Goal: Task Accomplishment & Management: Manage account settings

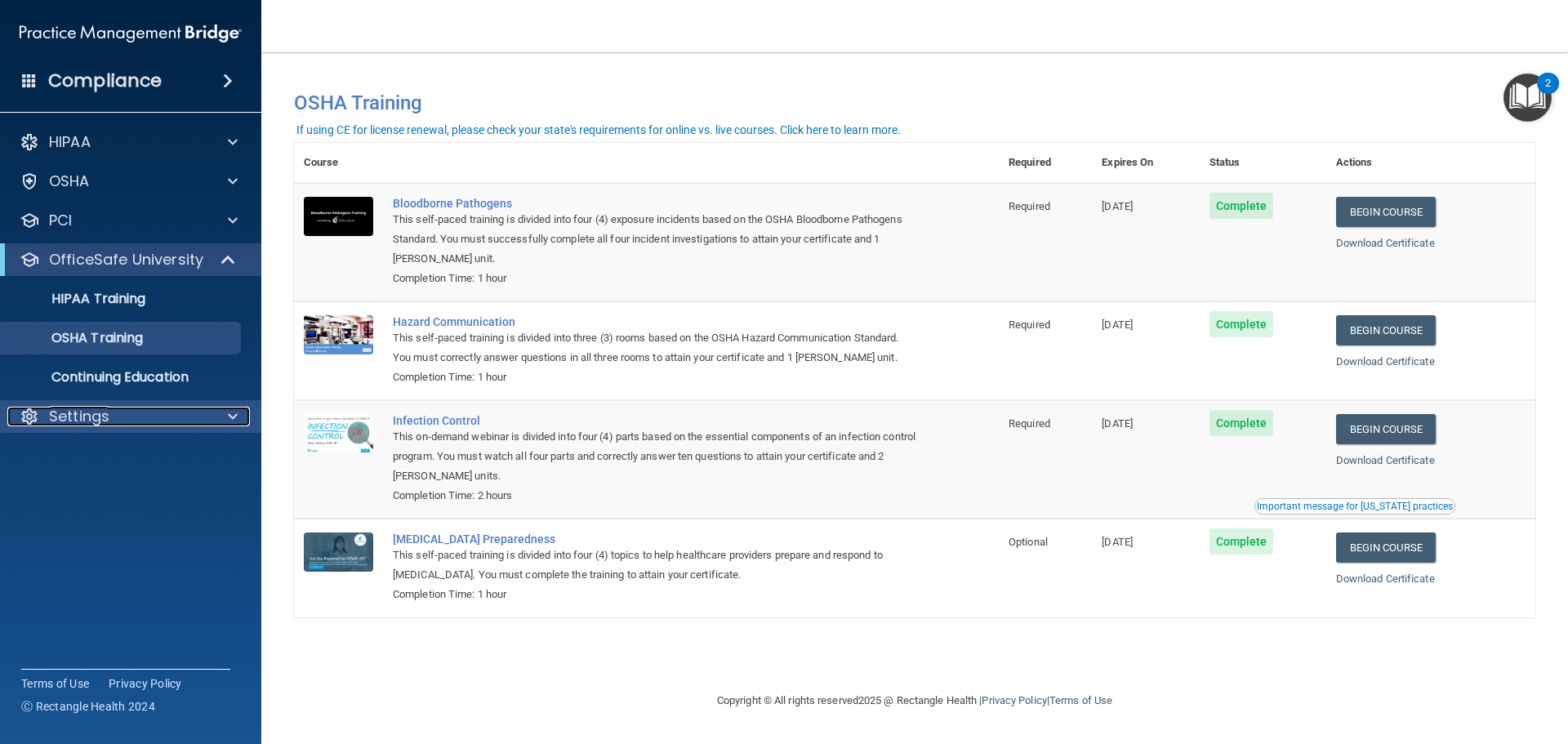
click at [94, 417] on p "Settings" at bounding box center [79, 416] width 61 height 19
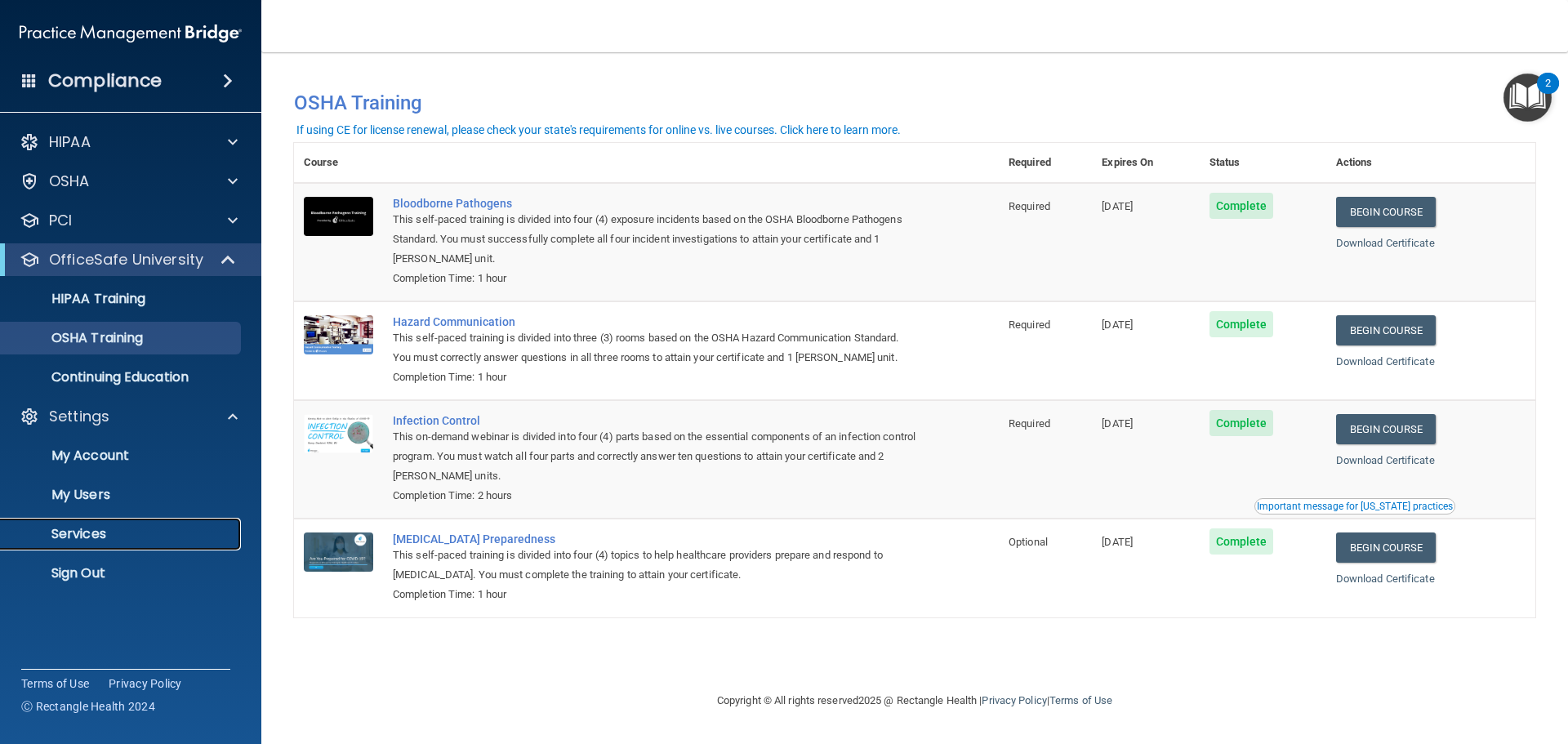
click at [90, 535] on p "Services" at bounding box center [122, 534] width 223 height 17
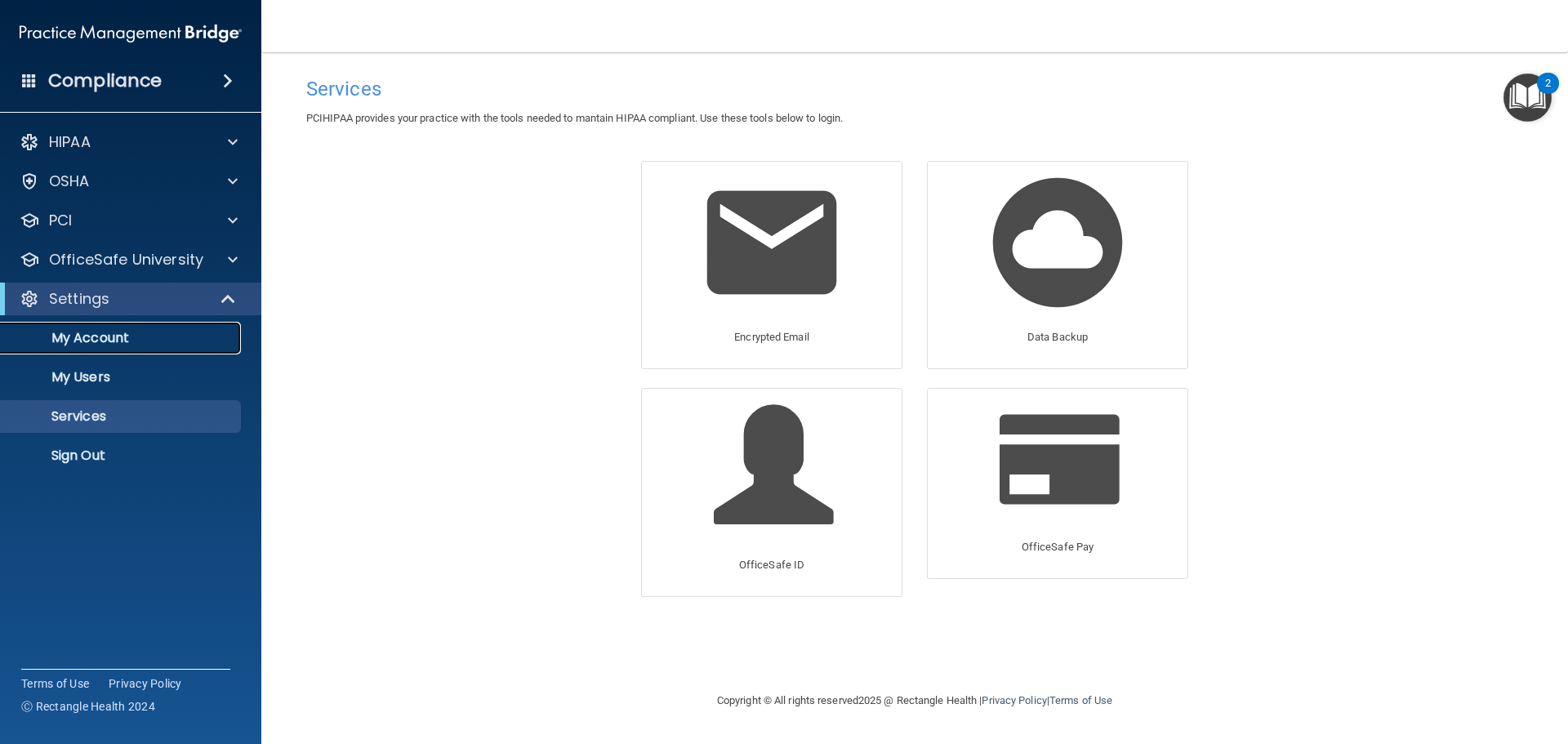
click at [94, 335] on p "My Account" at bounding box center [122, 339] width 223 height 17
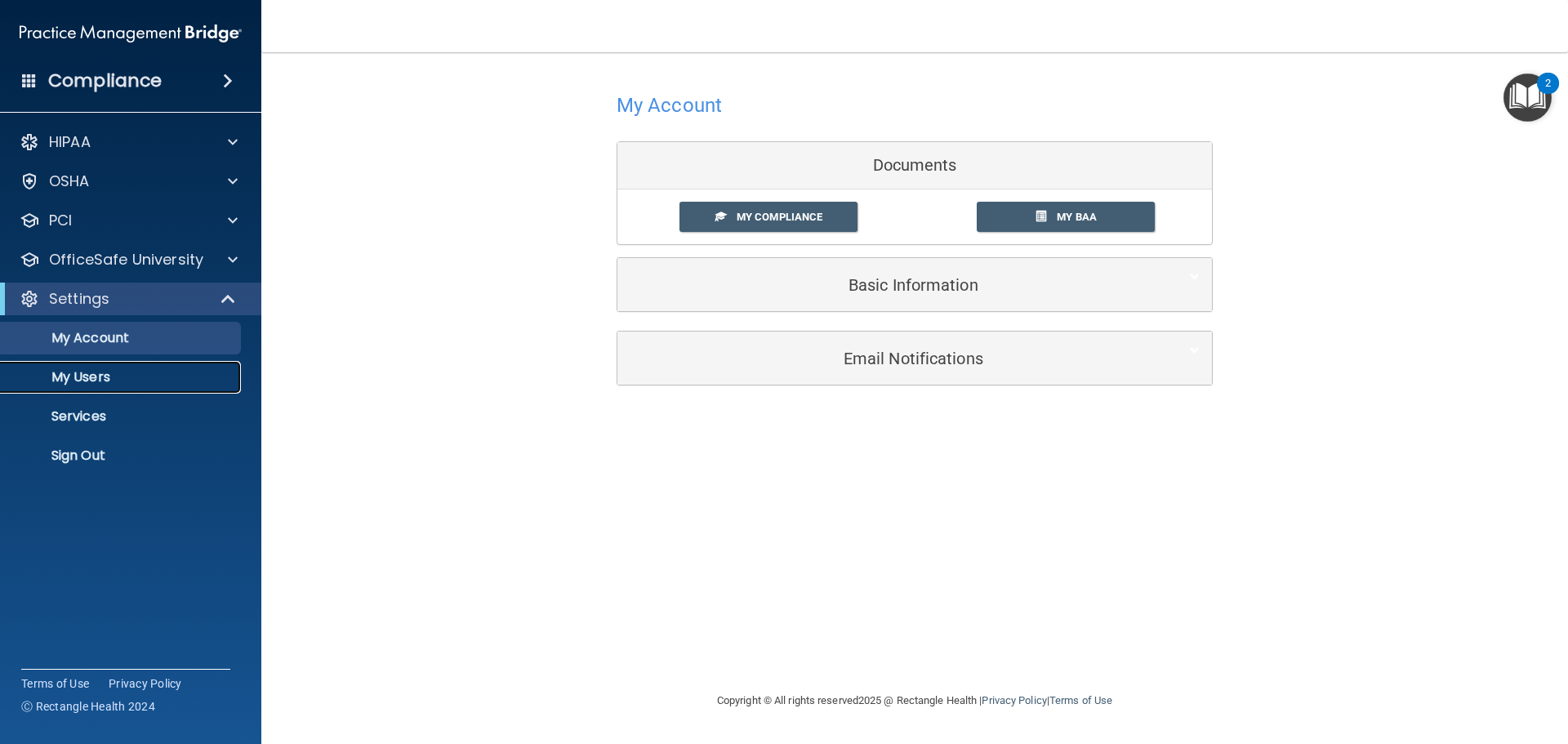
click at [90, 371] on p "My Users" at bounding box center [122, 377] width 223 height 17
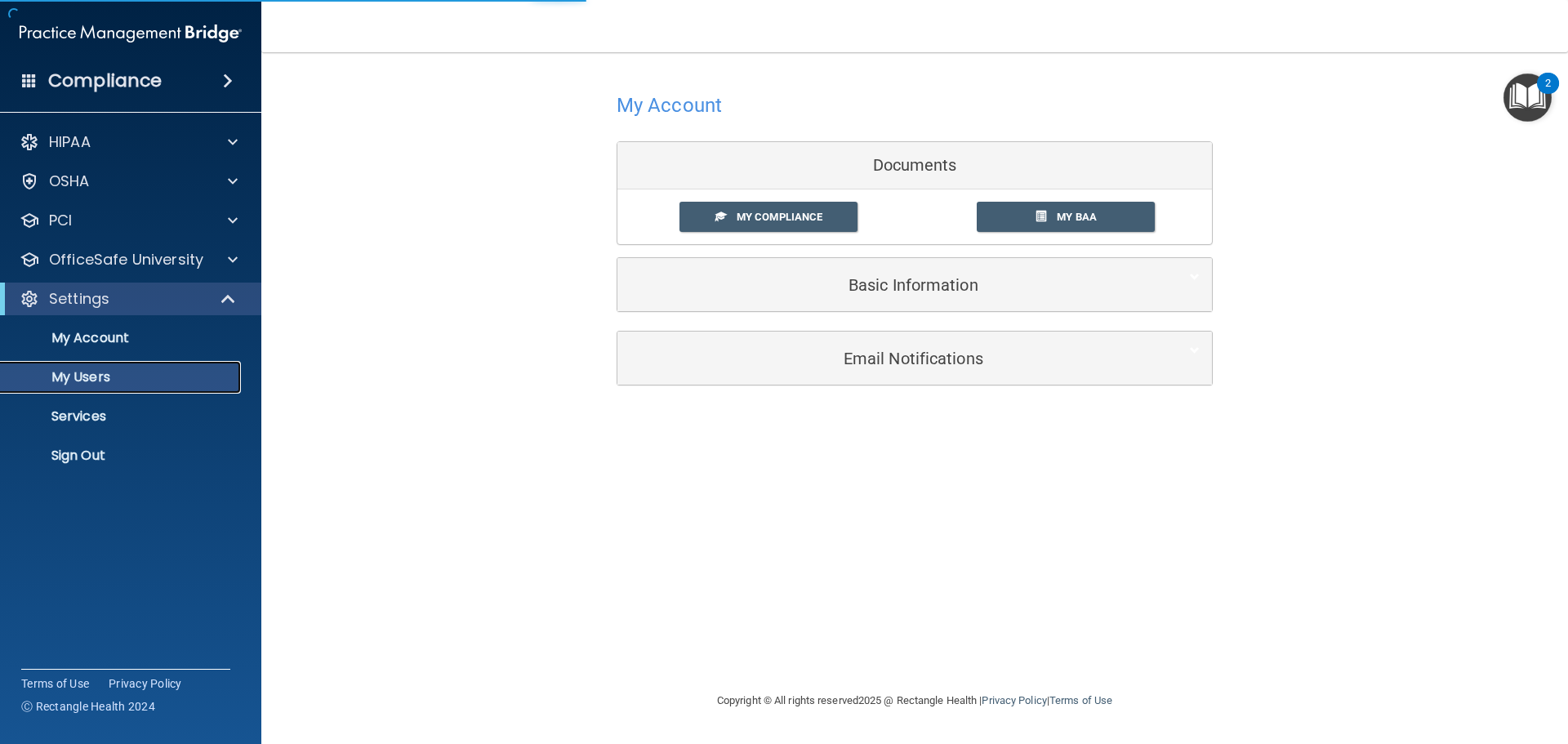
select select "20"
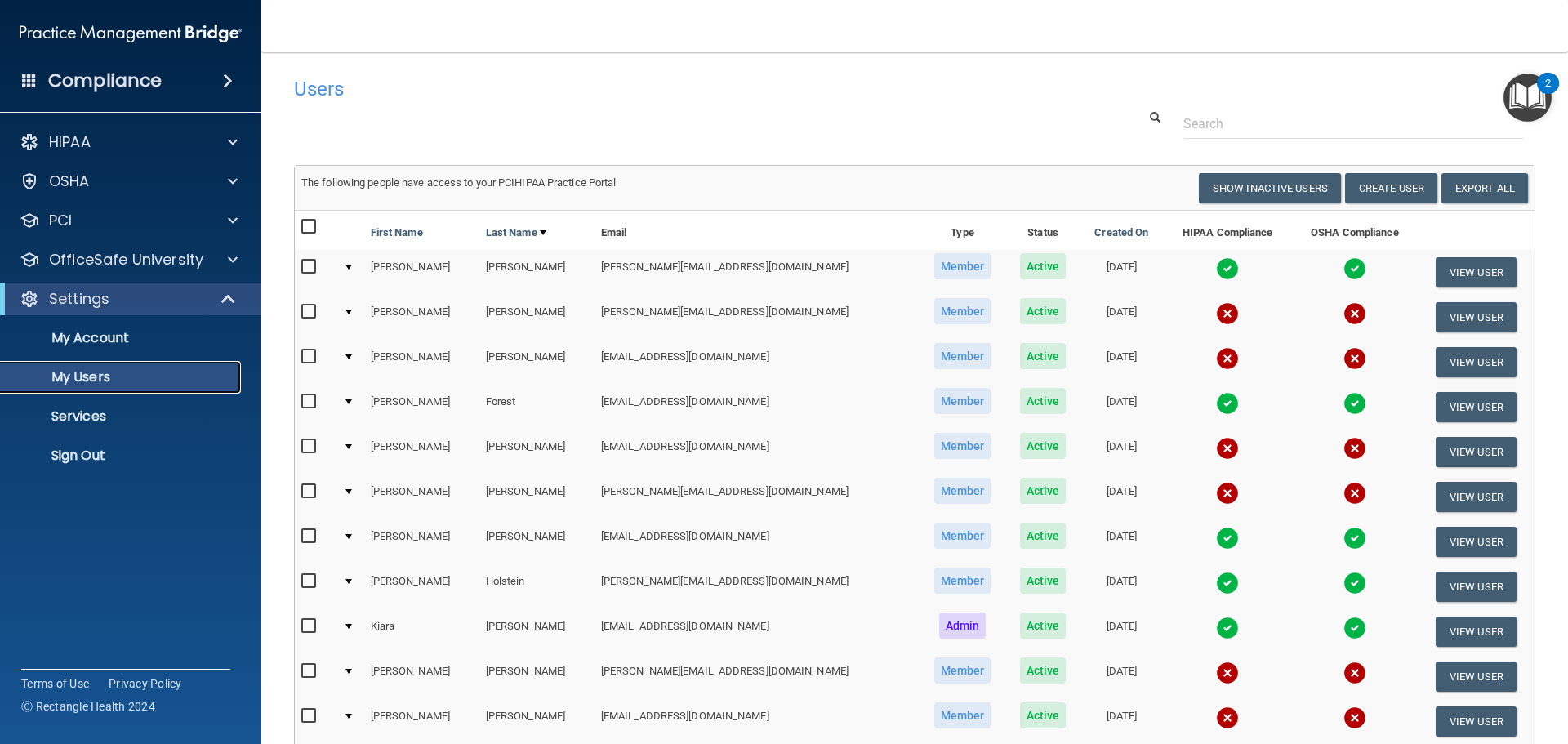
scroll to position [82, 0]
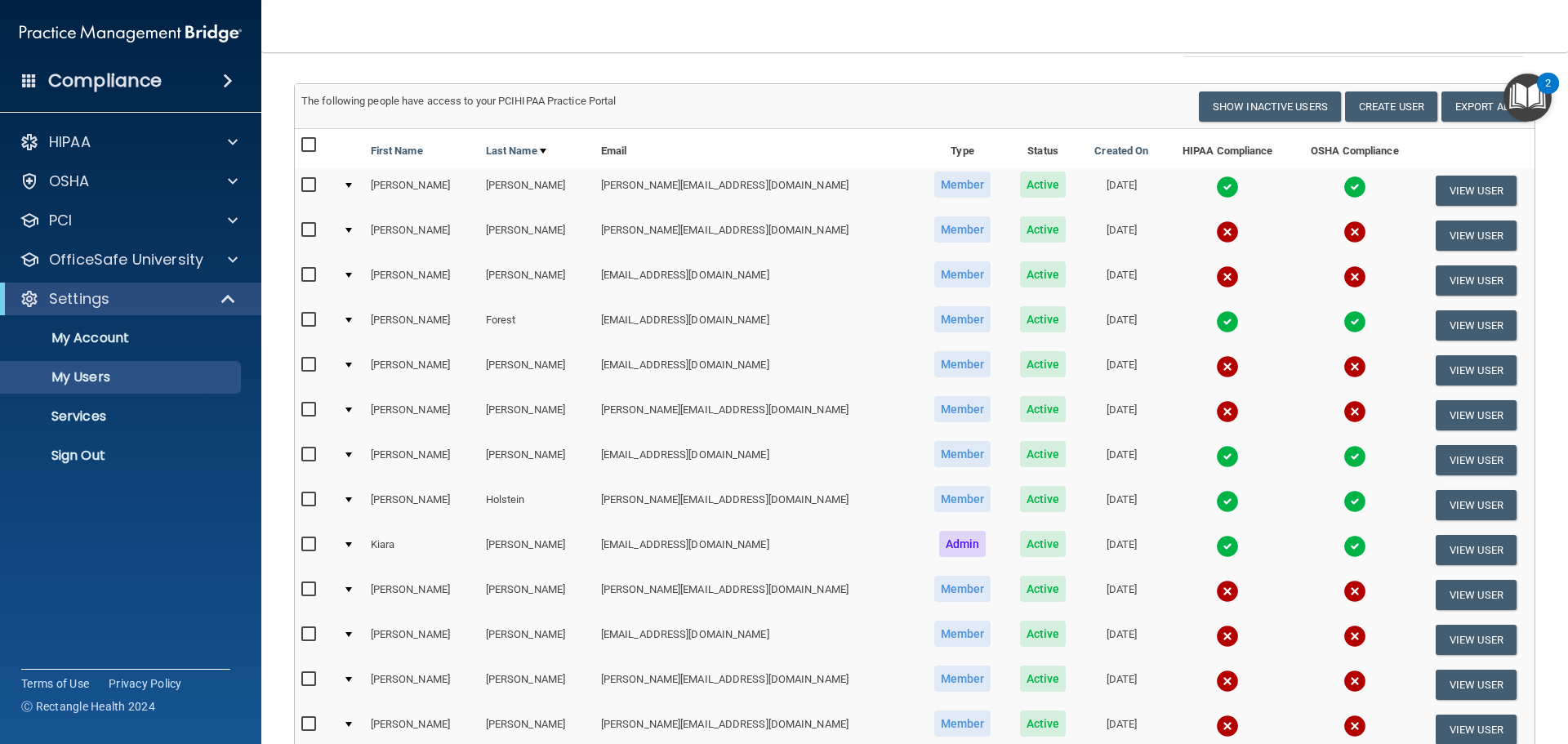
click at [1020, 370] on span "Active" at bounding box center [1043, 364] width 47 height 26
click at [1435, 370] on button "View User" at bounding box center [1475, 370] width 81 height 30
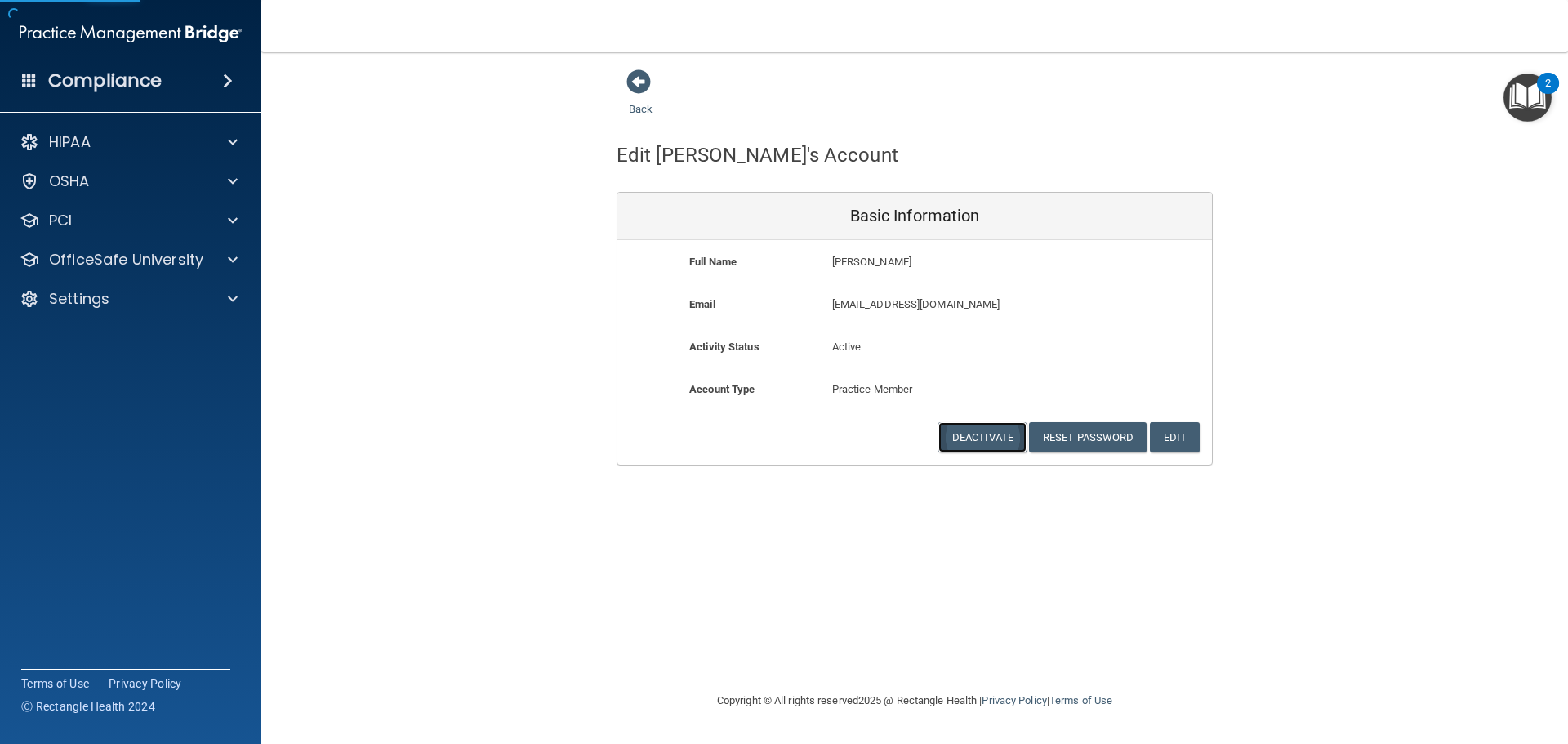
click at [1001, 439] on button "Deactivate" at bounding box center [982, 437] width 88 height 30
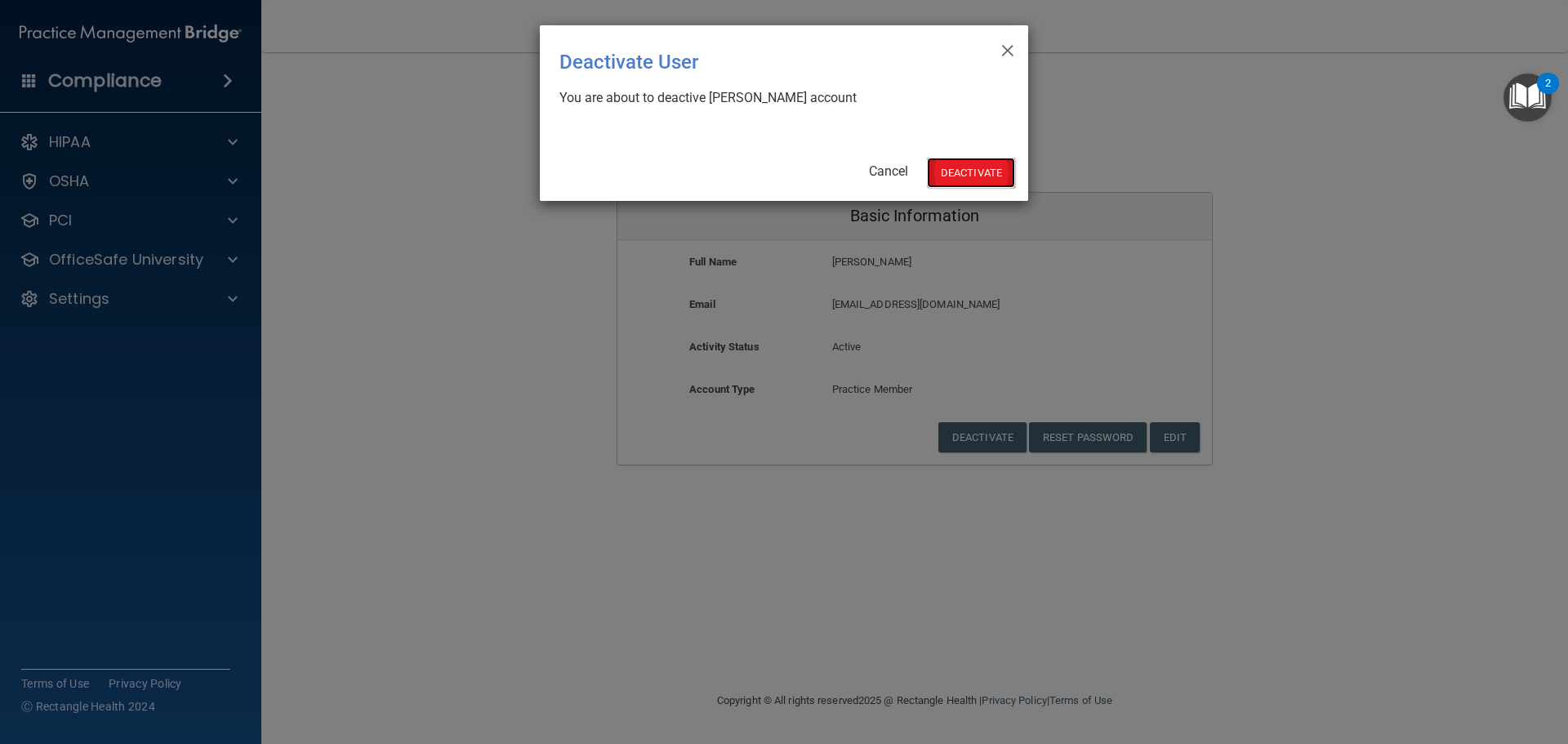
click at [951, 175] on button "Deactivate" at bounding box center [971, 172] width 88 height 30
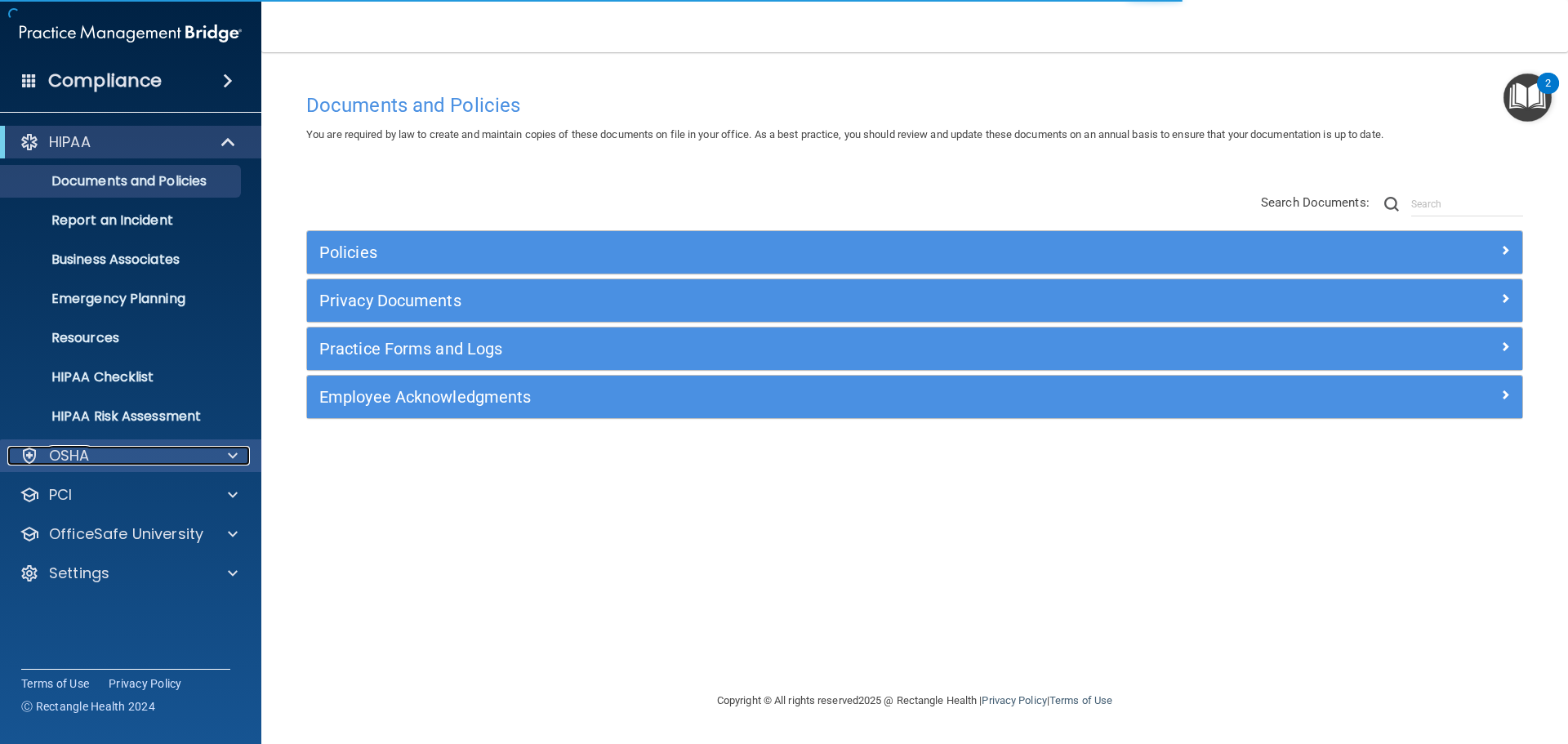
click at [161, 451] on div "OSHA" at bounding box center [108, 455] width 203 height 19
click at [170, 454] on div "OSHA" at bounding box center [108, 455] width 203 height 19
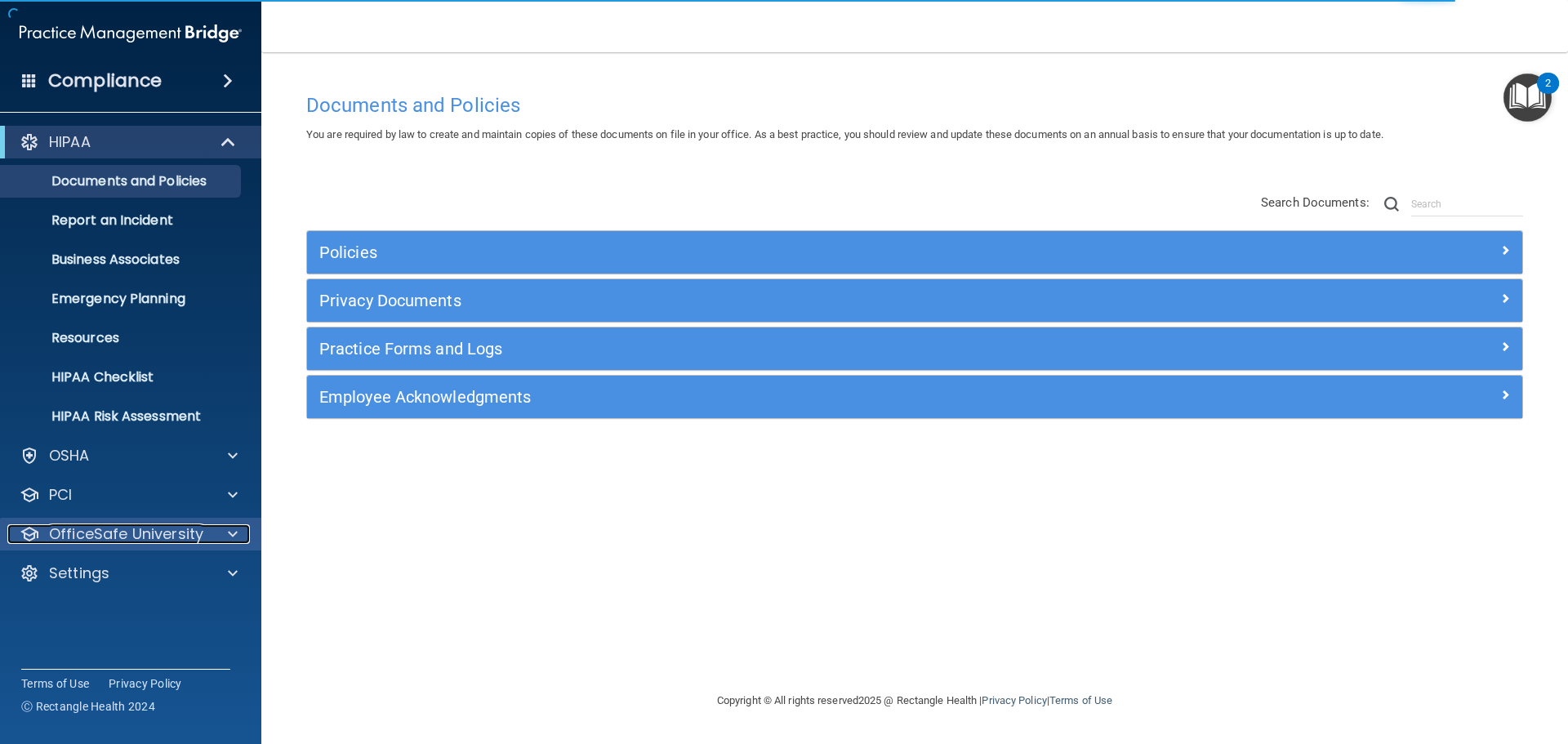
click at [138, 527] on p "OfficeSafe University" at bounding box center [126, 534] width 154 height 19
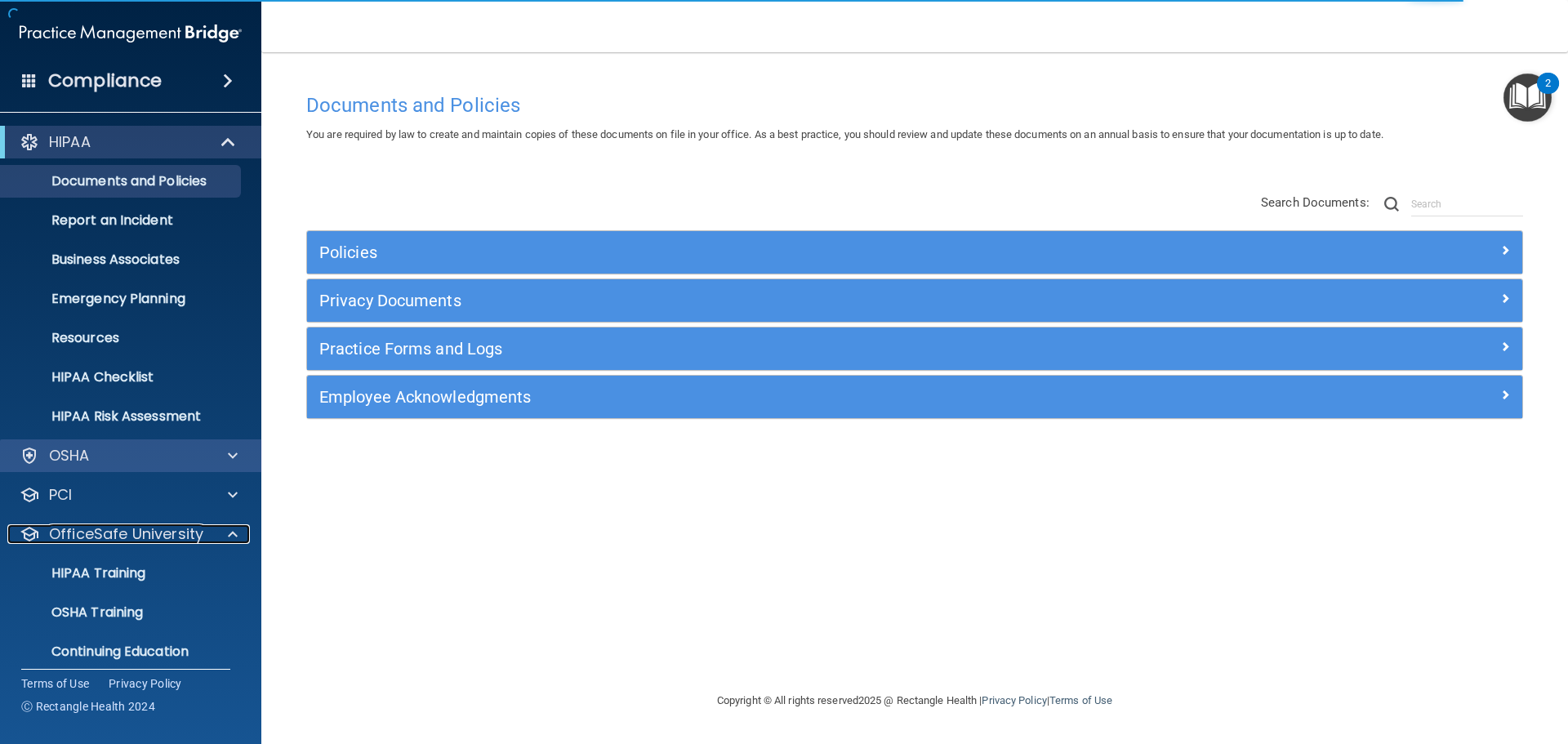
scroll to position [51, 0]
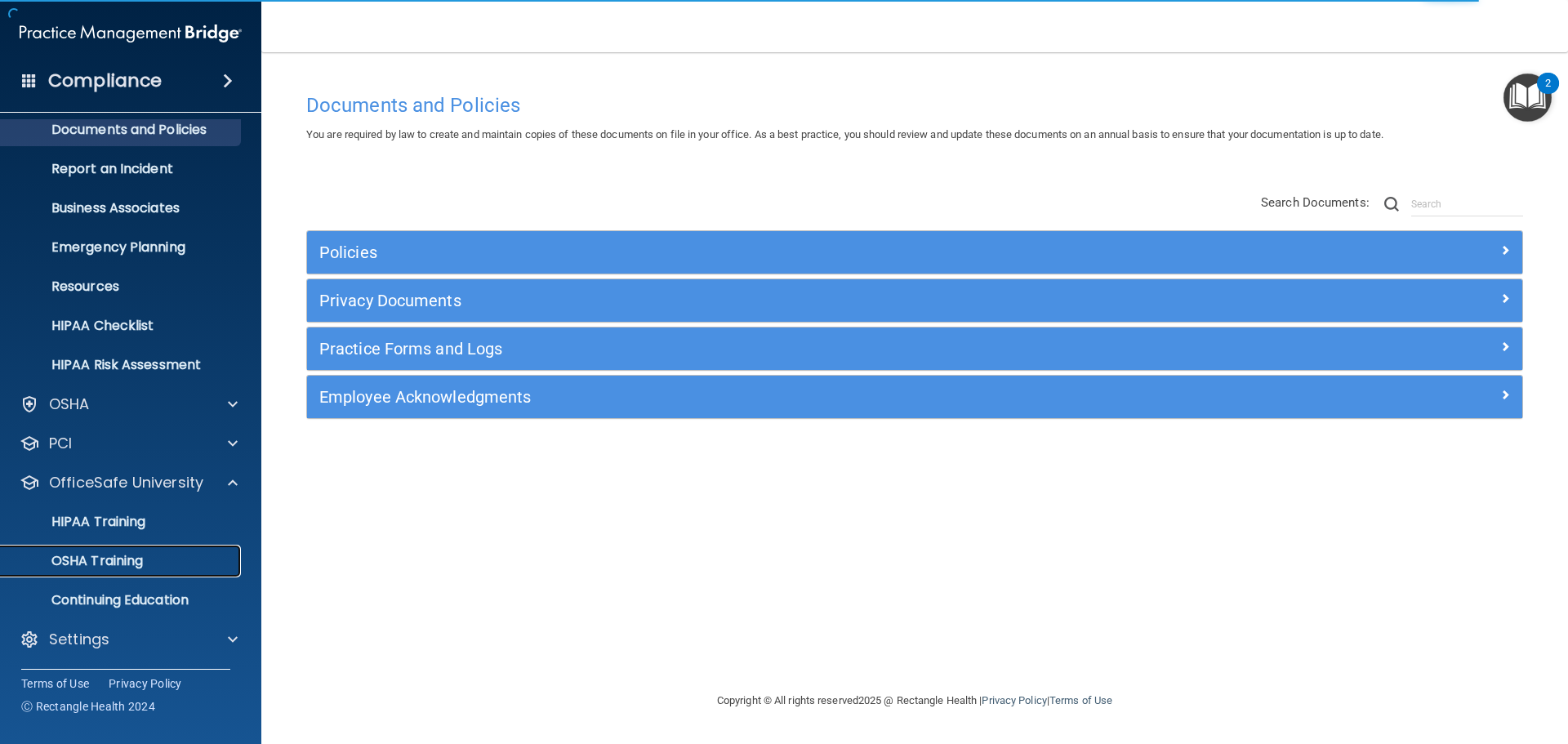
click at [124, 553] on p "OSHA Training" at bounding box center [77, 561] width 132 height 17
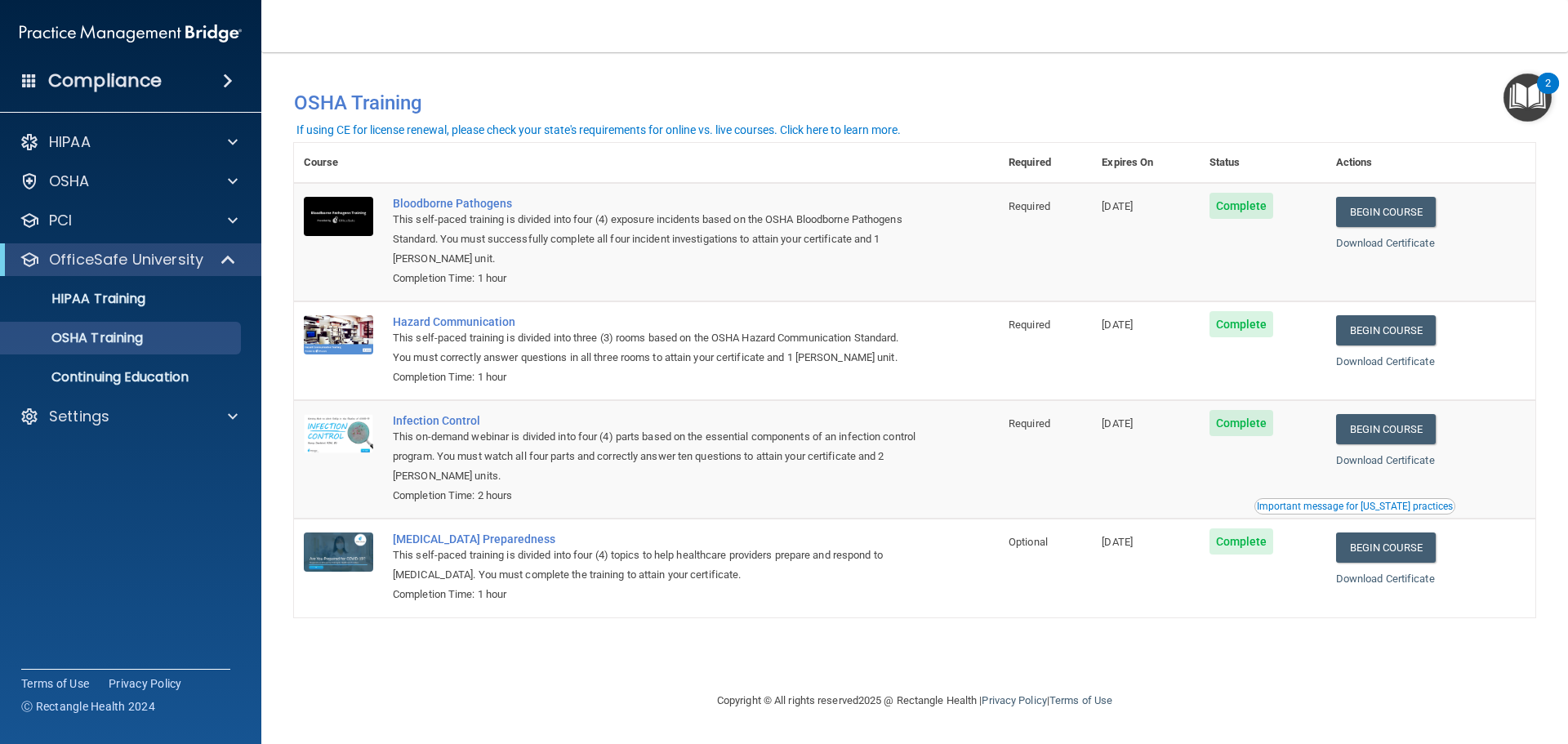
click at [123, 43] on img at bounding box center [130, 34] width 222 height 33
click at [121, 31] on img at bounding box center [130, 34] width 222 height 33
click at [124, 423] on div "Settings" at bounding box center [108, 416] width 203 height 19
click at [110, 495] on p "My Users" at bounding box center [122, 495] width 223 height 17
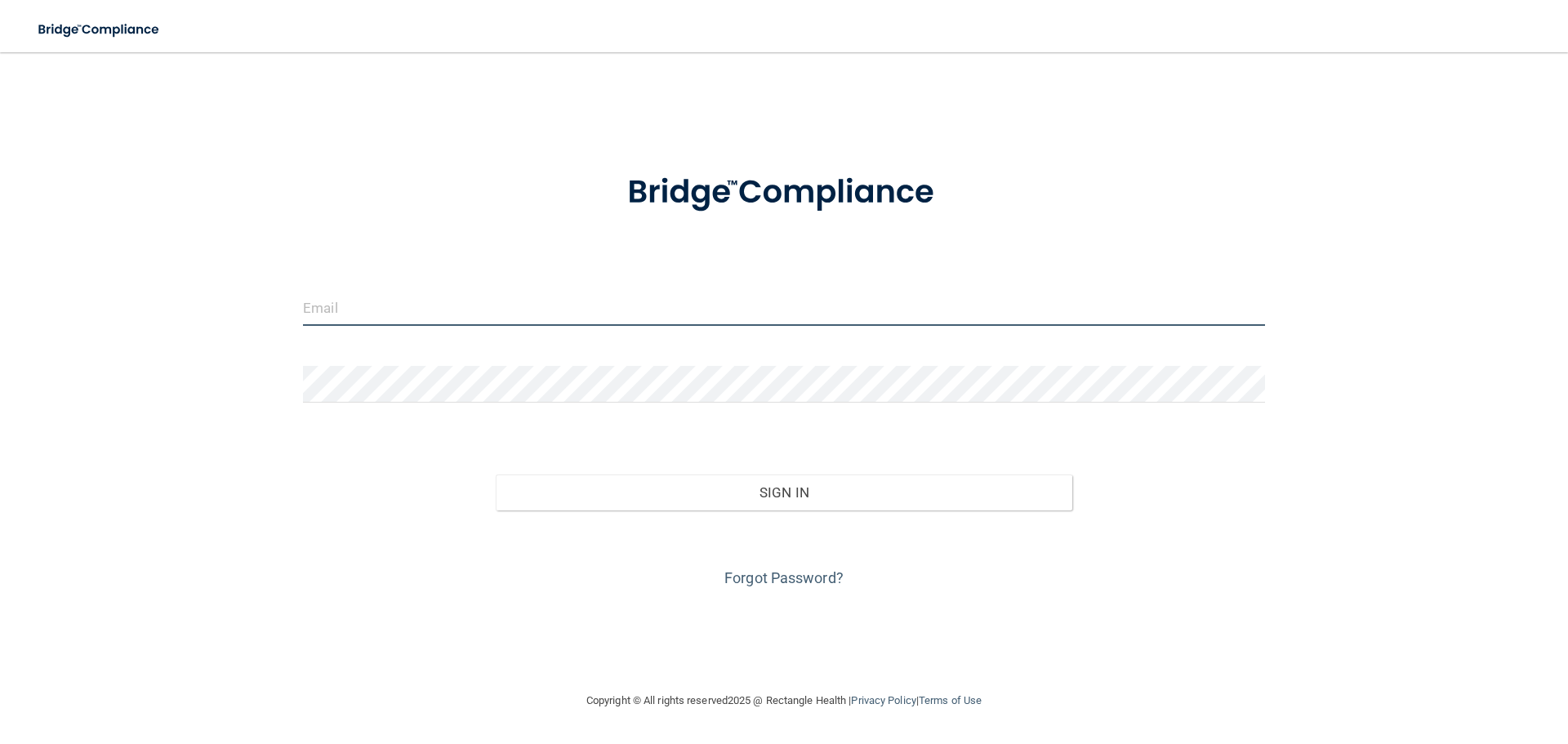
click at [340, 316] on input "email" at bounding box center [783, 307] width 962 height 37
type input "rjobrn@gmail.com"
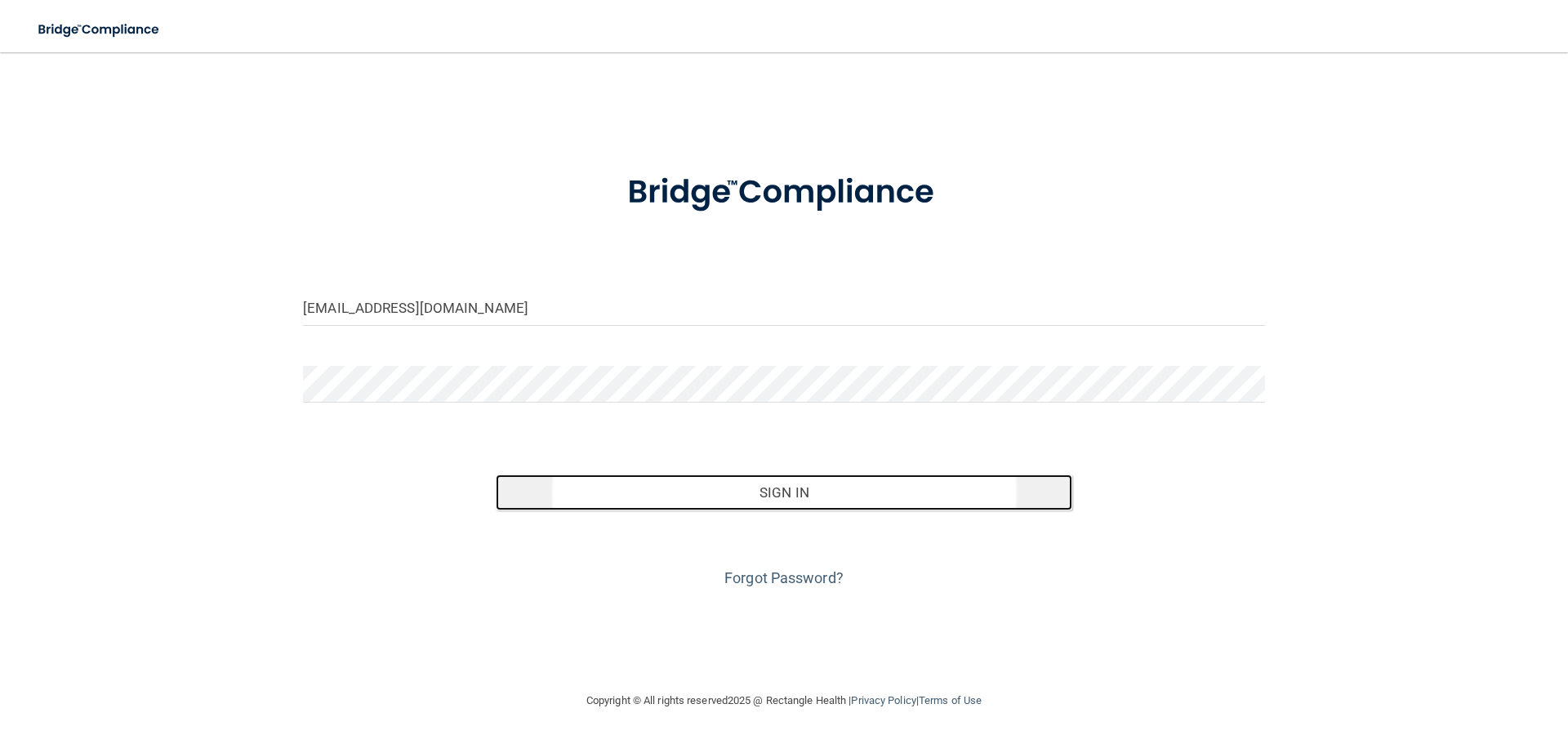
click at [723, 484] on button "Sign In" at bounding box center [785, 492] width 578 height 36
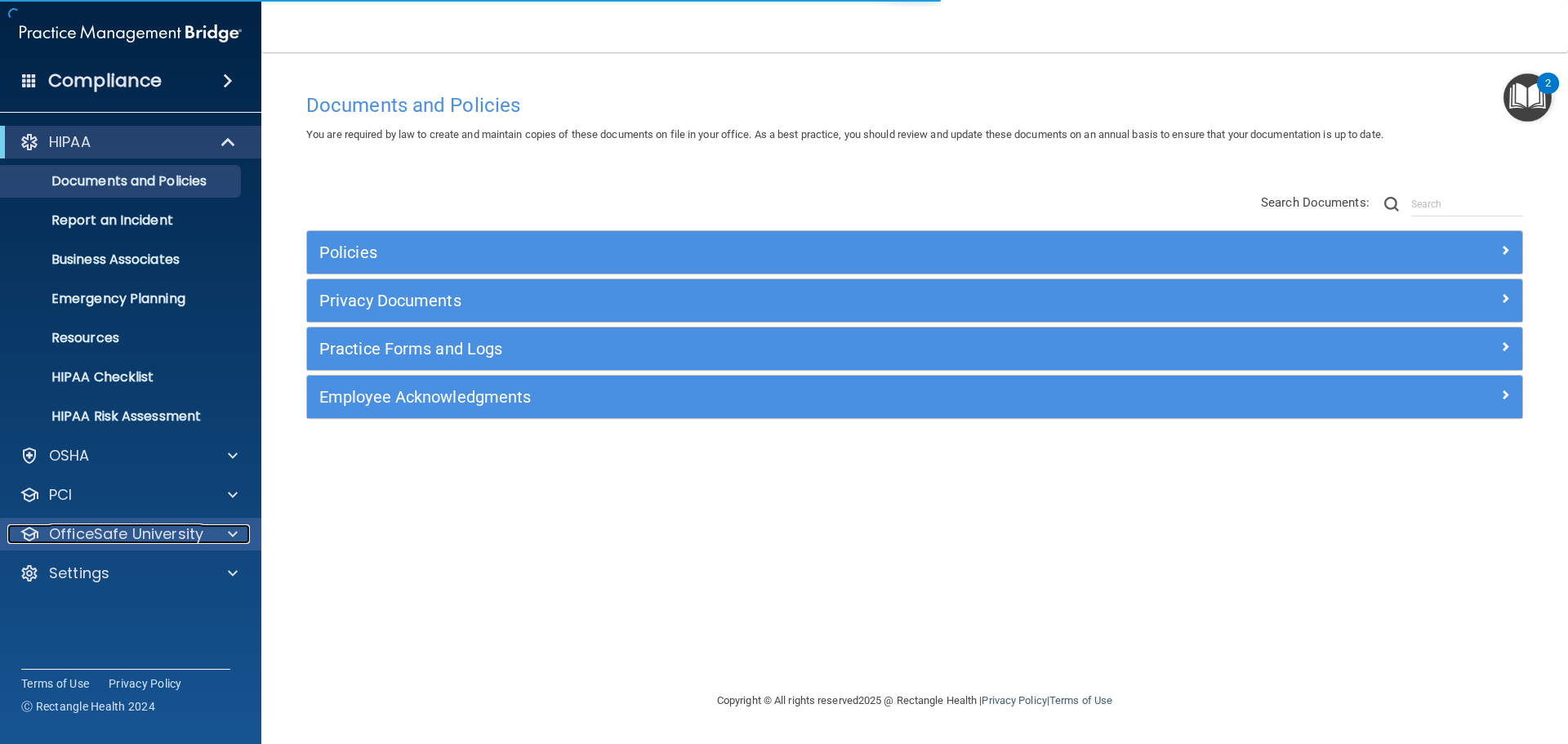
click at [173, 540] on p "OfficeSafe University" at bounding box center [126, 534] width 154 height 19
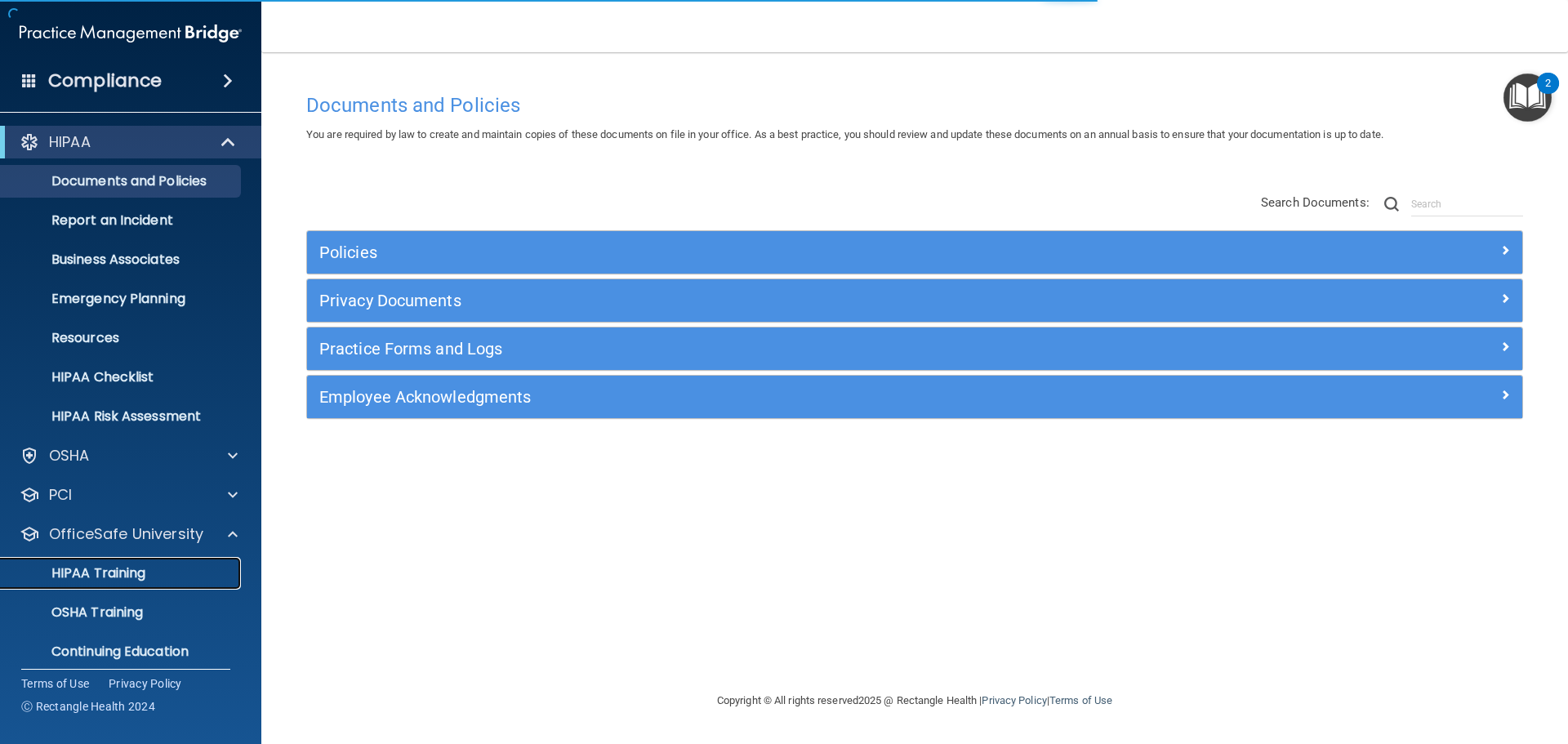
click at [133, 572] on p "HIPAA Training" at bounding box center [78, 573] width 135 height 17
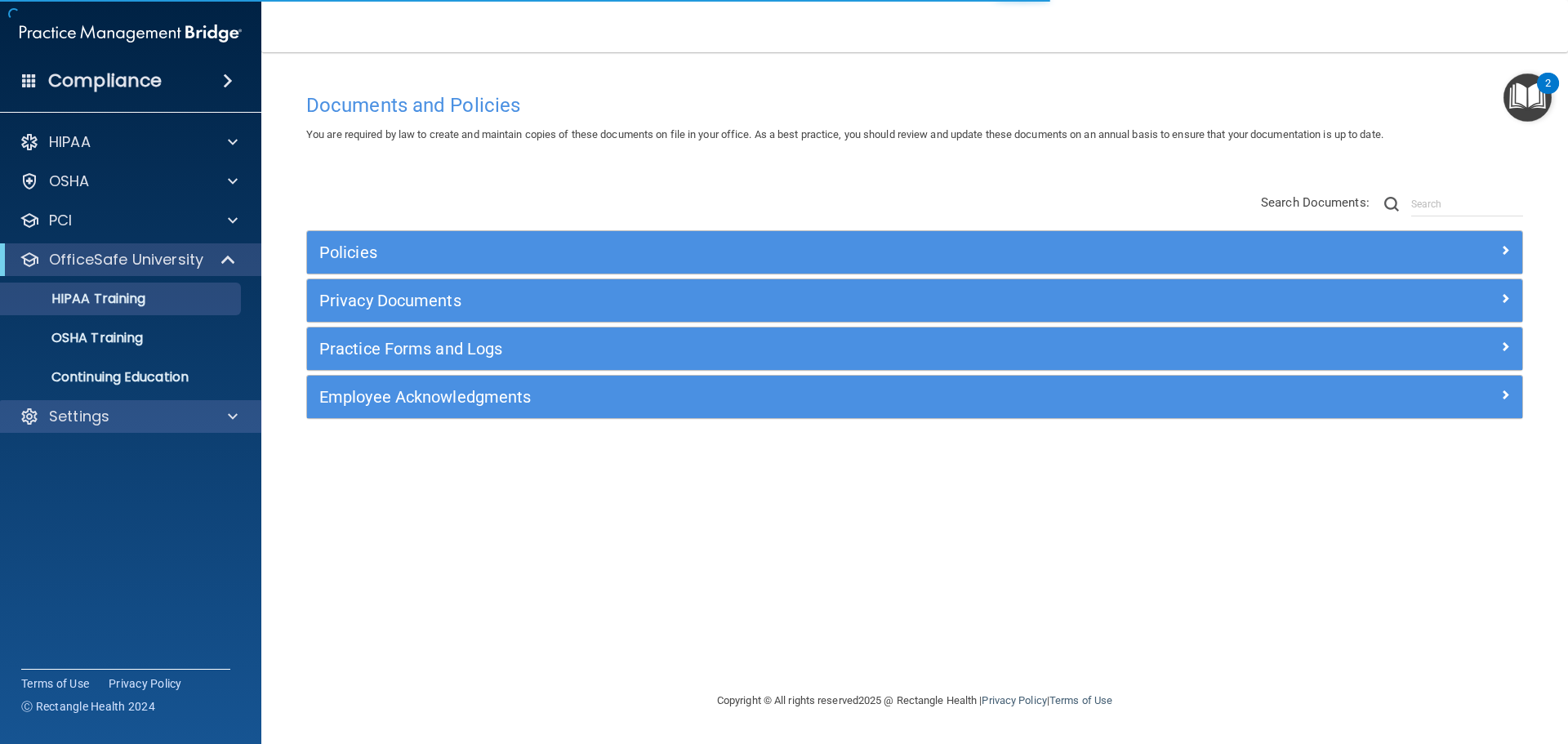
click at [96, 429] on div "Settings" at bounding box center [131, 416] width 262 height 33
click at [94, 424] on p "Settings" at bounding box center [79, 416] width 61 height 19
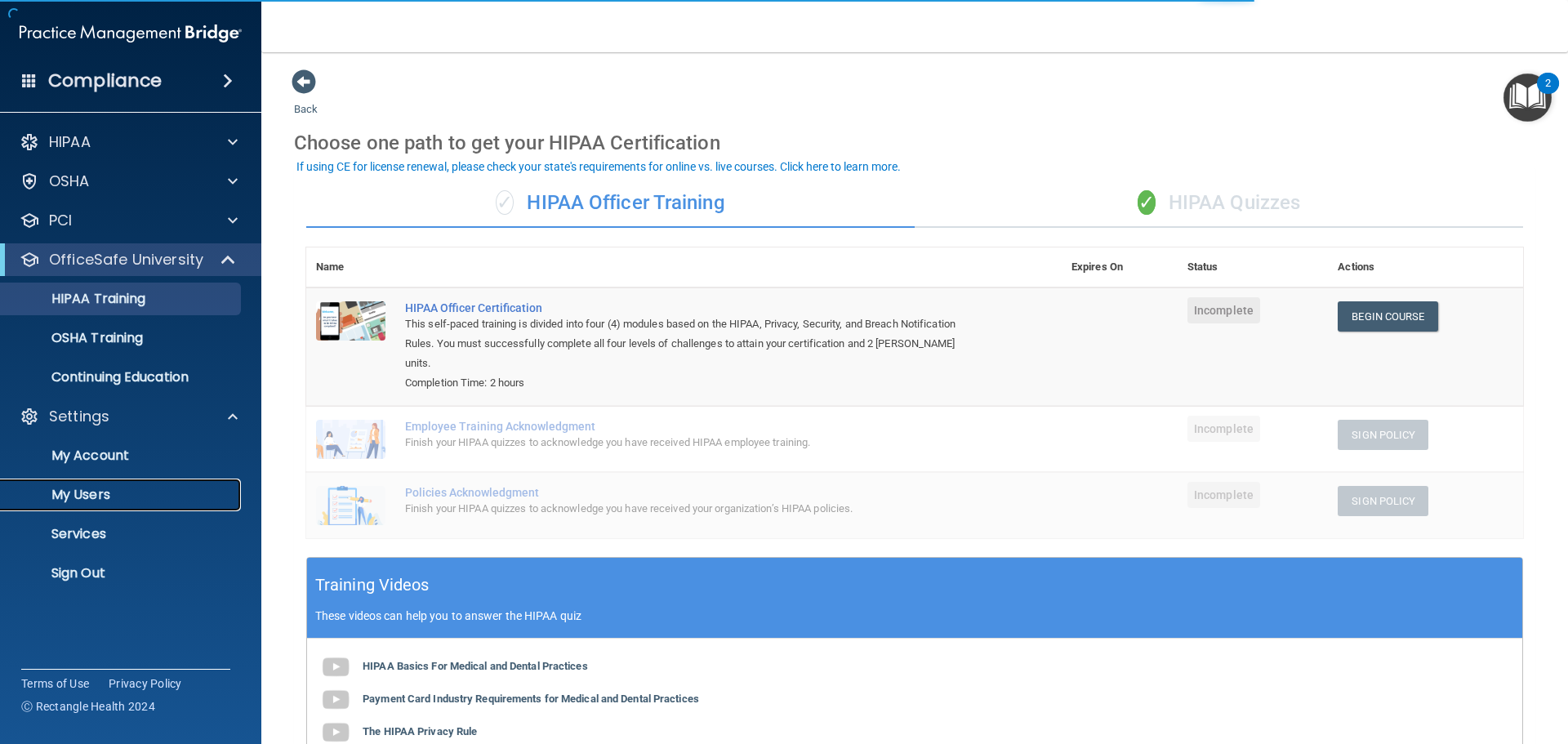
click at [87, 496] on p "My Users" at bounding box center [122, 495] width 223 height 17
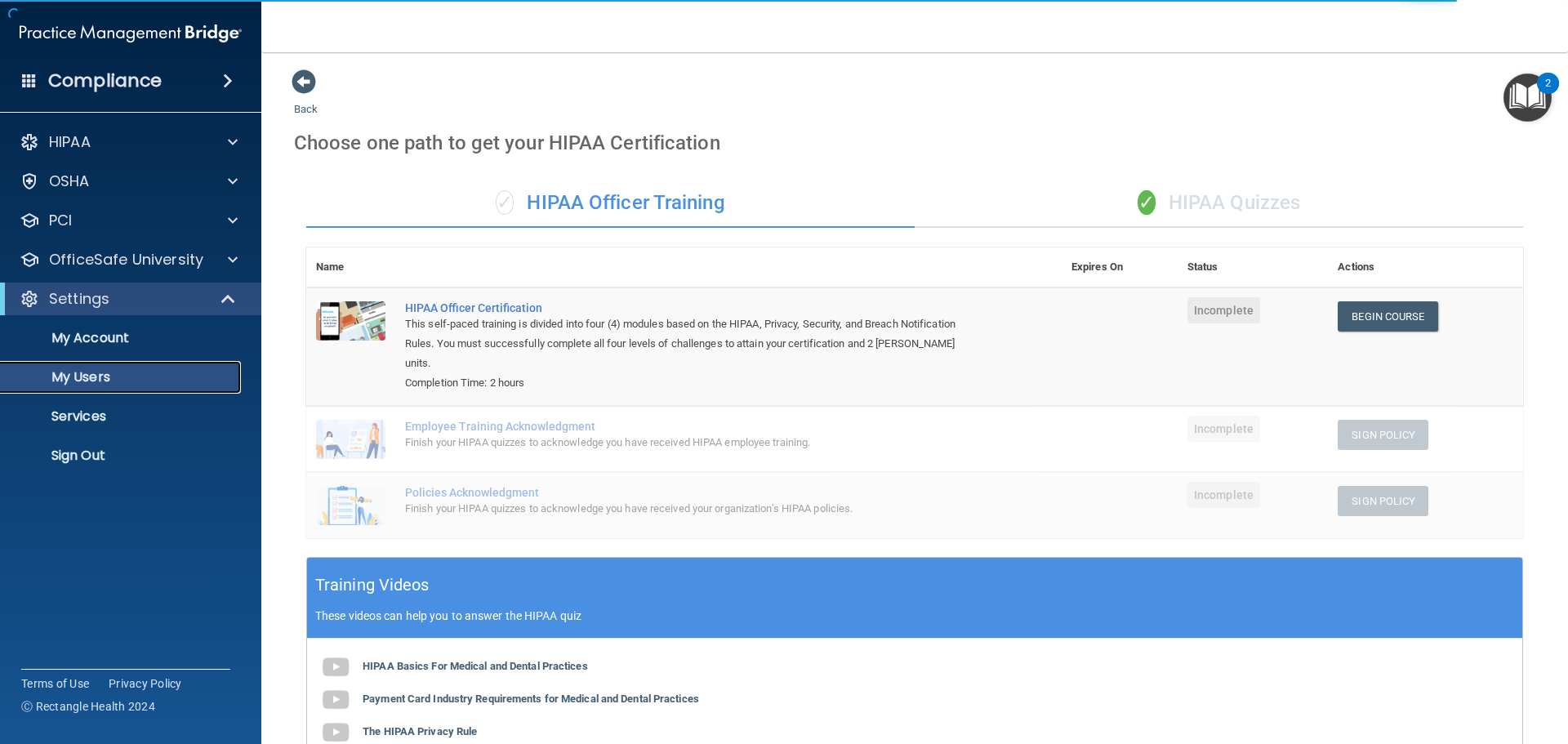
select select "20"
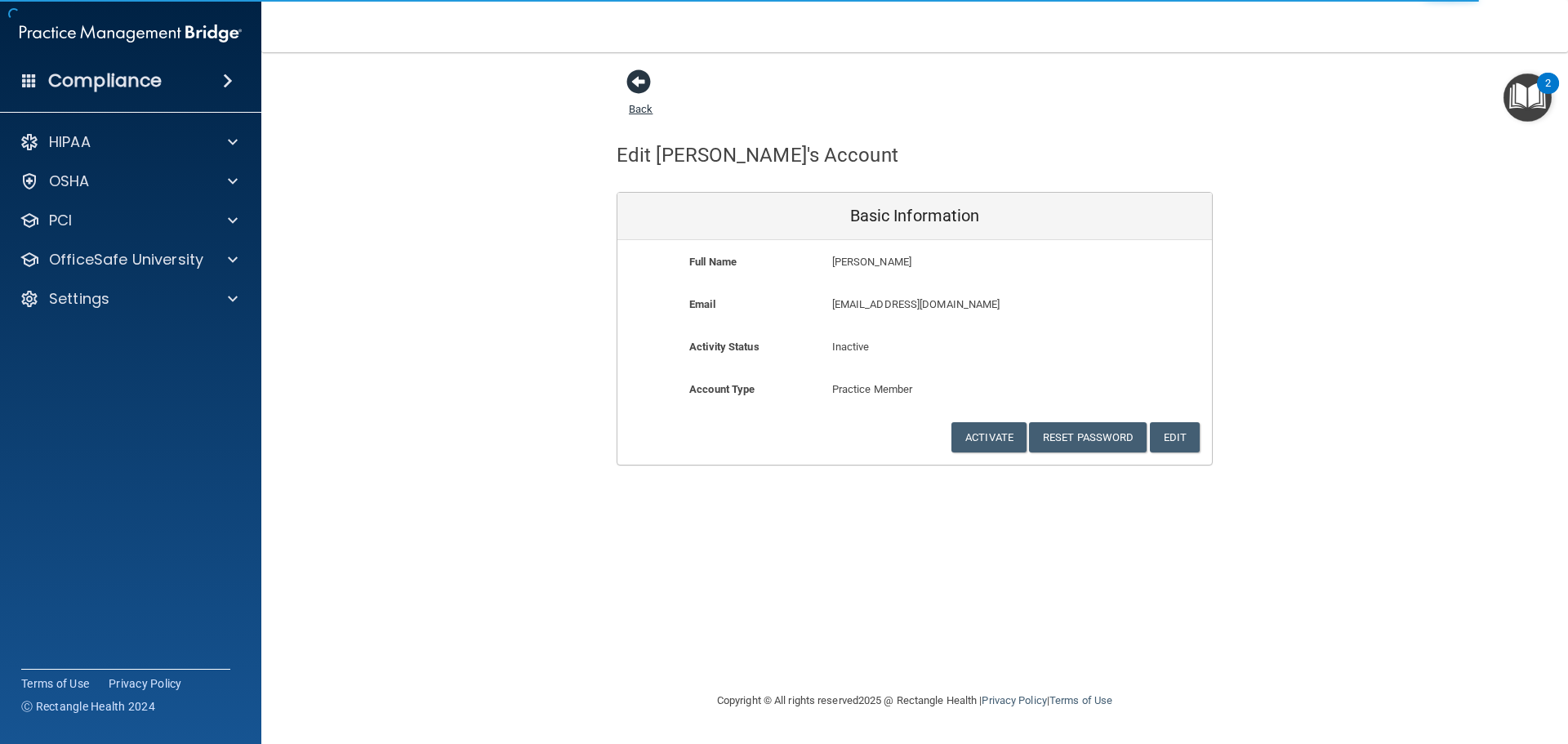
click at [637, 84] on span at bounding box center [638, 82] width 25 height 25
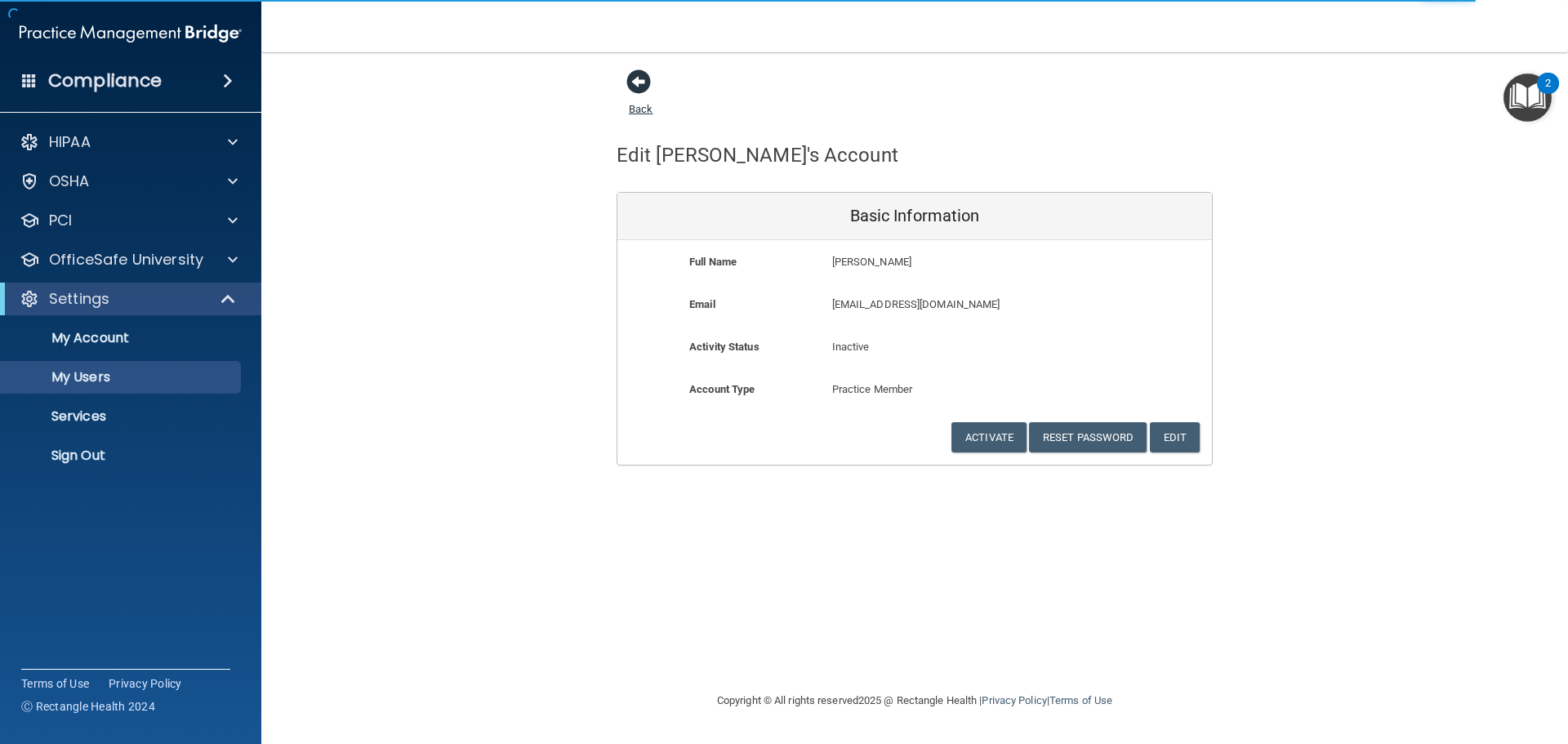
select select "20"
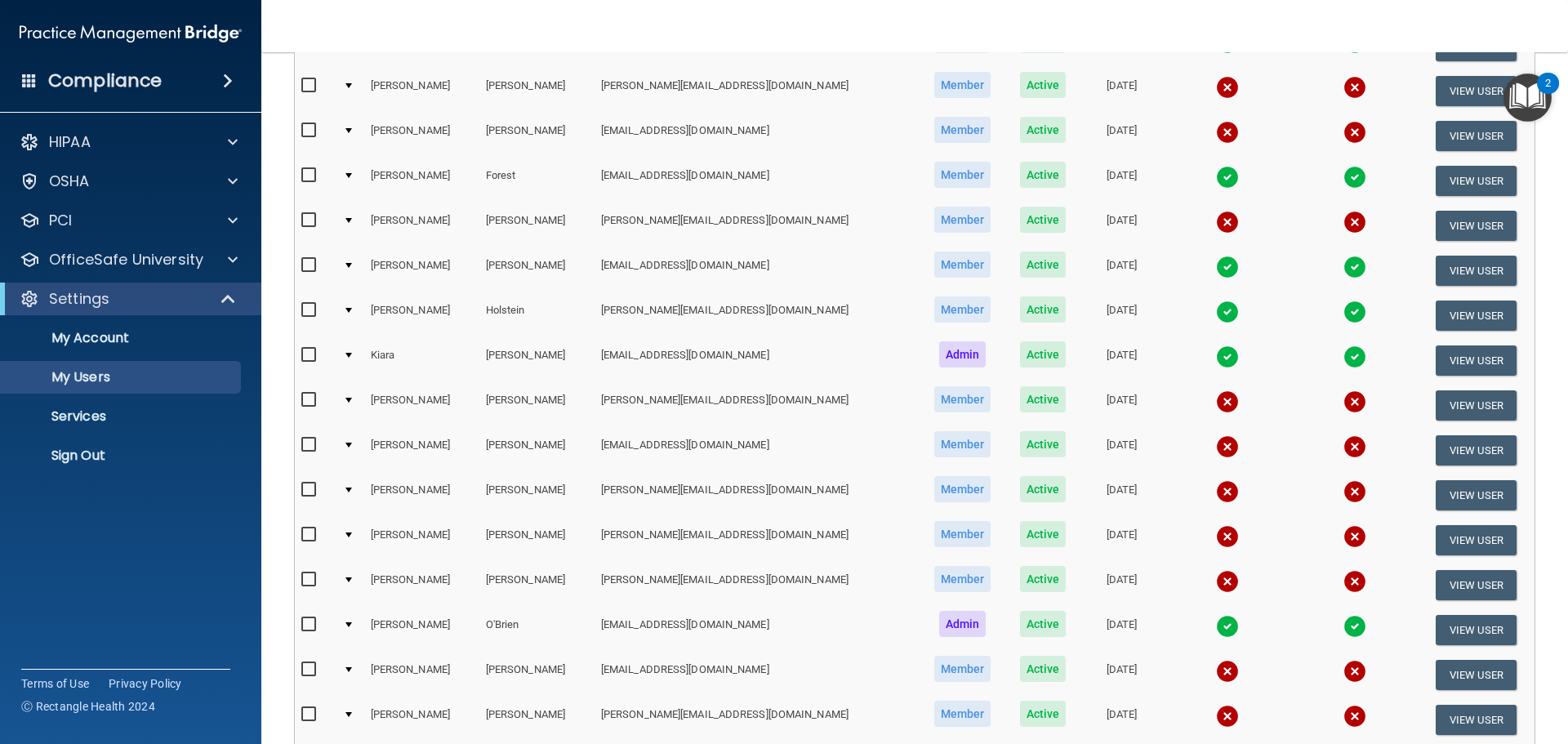
scroll to position [245, 0]
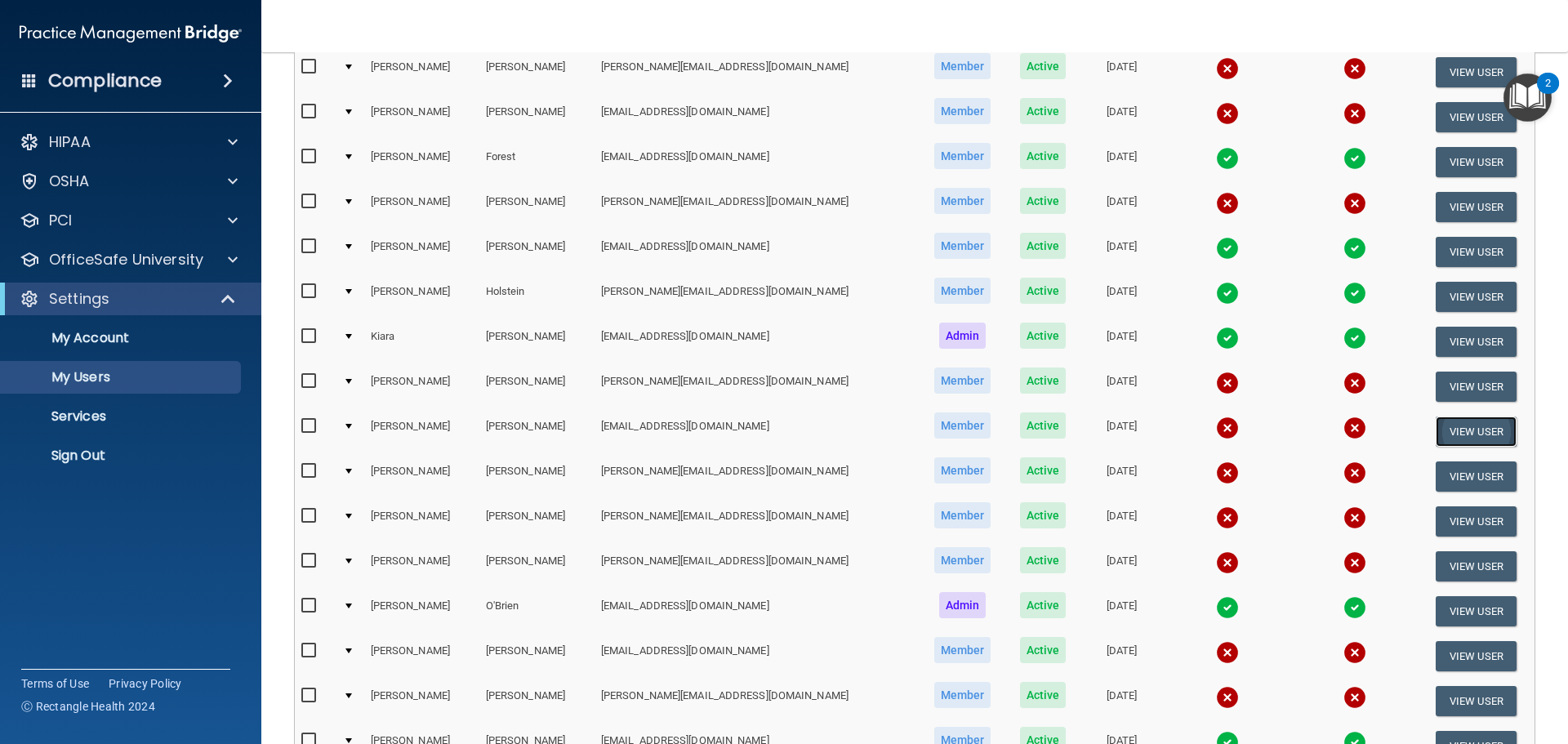
click at [1458, 432] on button "View User" at bounding box center [1475, 431] width 81 height 30
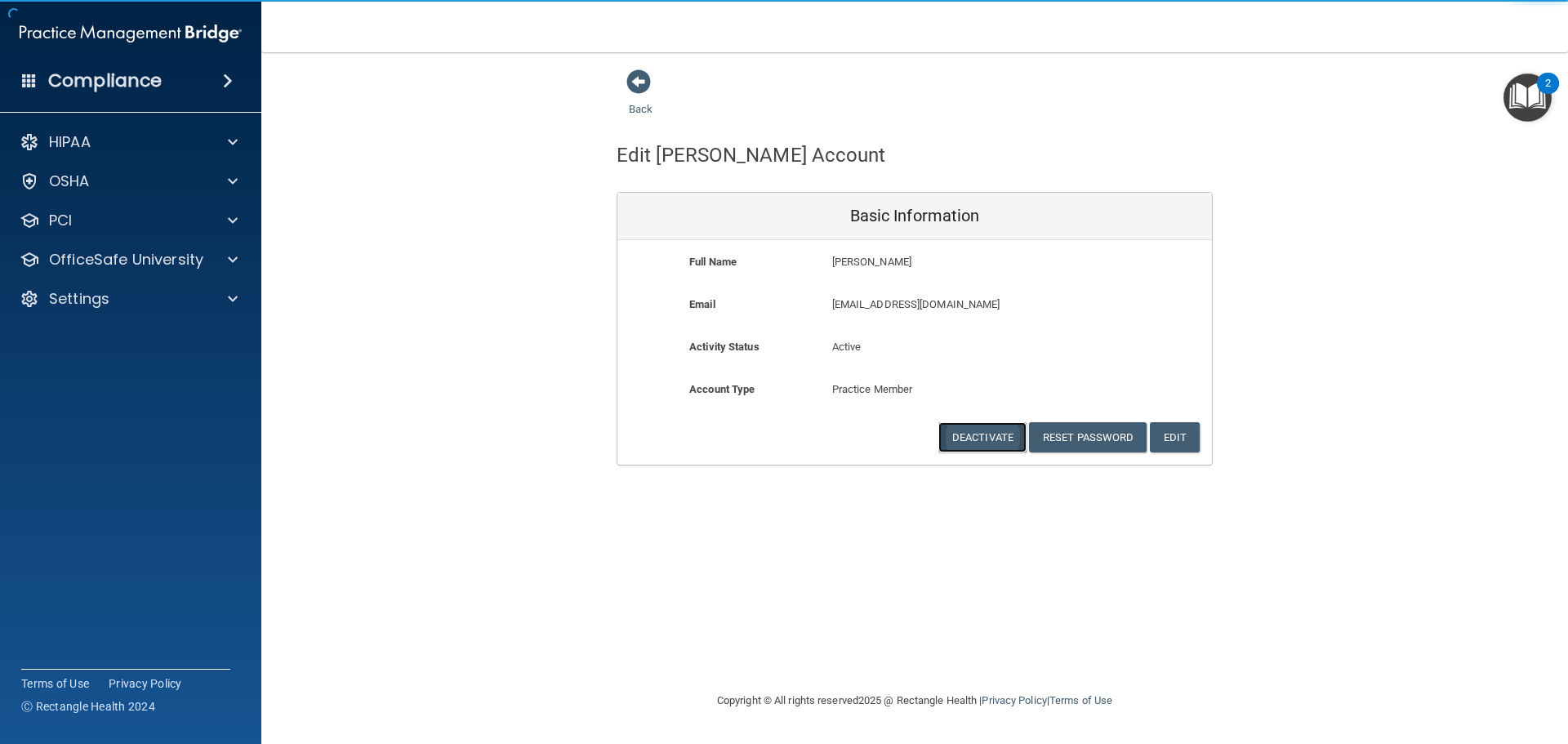
click at [973, 437] on button "Deactivate" at bounding box center [982, 437] width 88 height 30
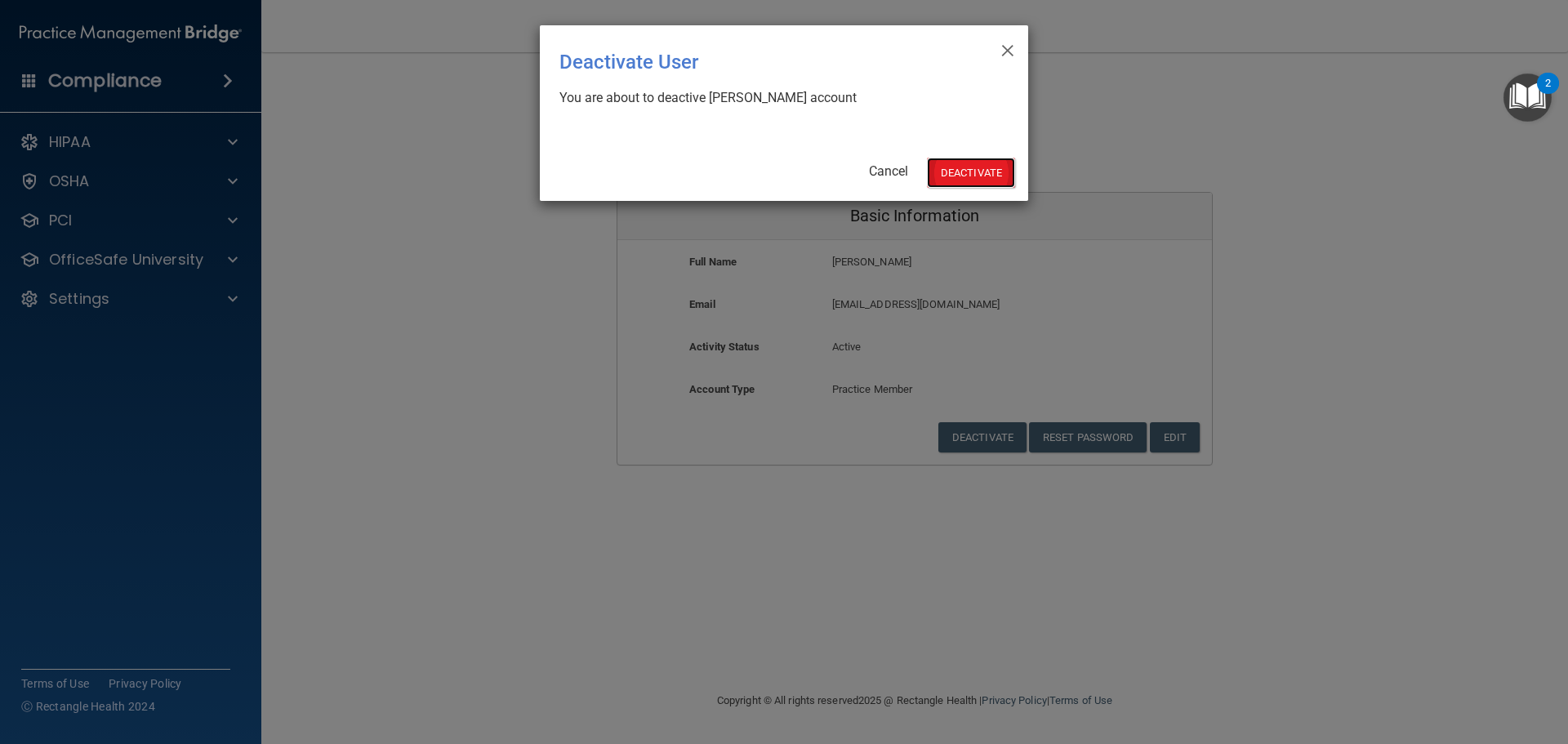
click at [968, 169] on button "Deactivate" at bounding box center [971, 172] width 88 height 30
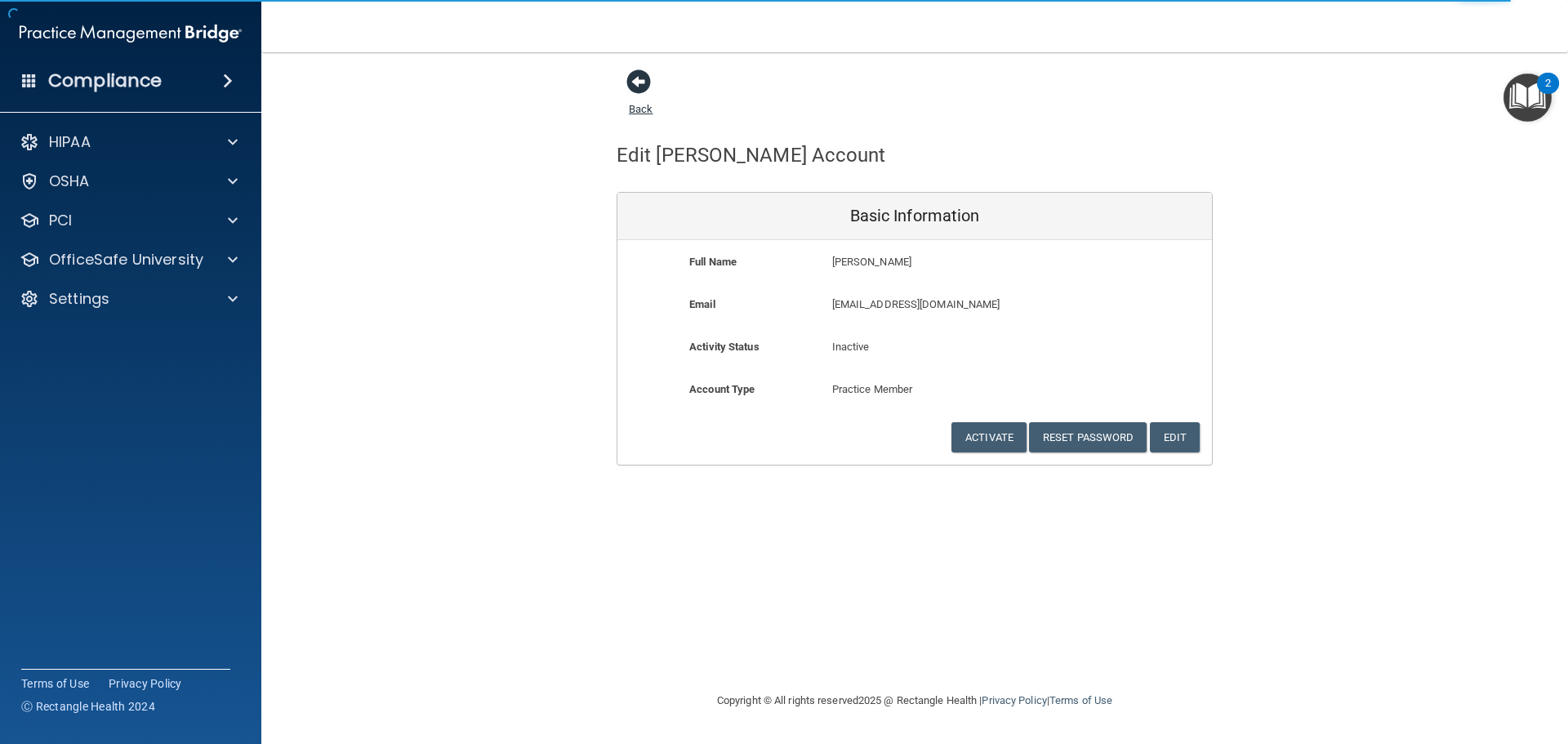
click at [626, 74] on span at bounding box center [638, 82] width 25 height 25
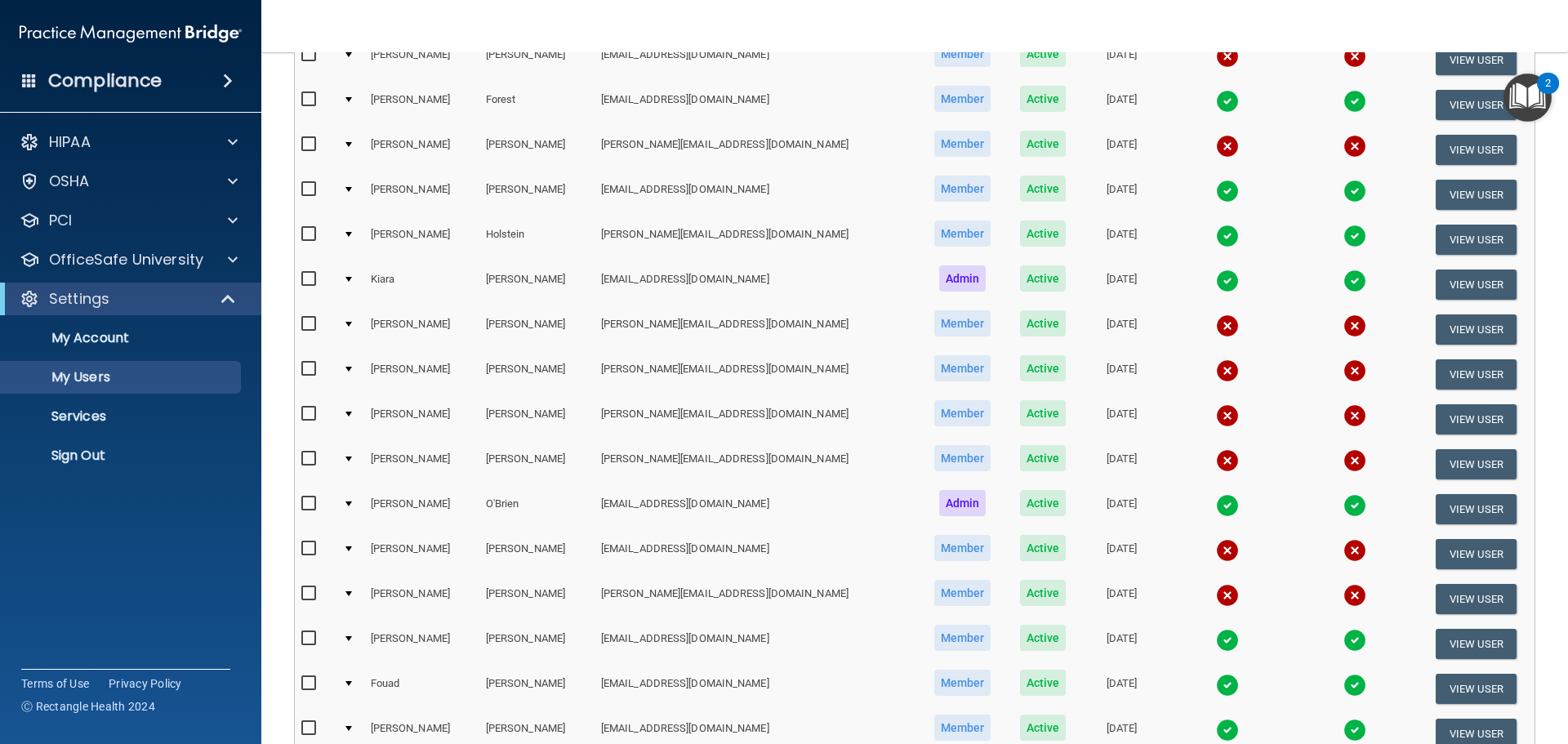
scroll to position [408, 0]
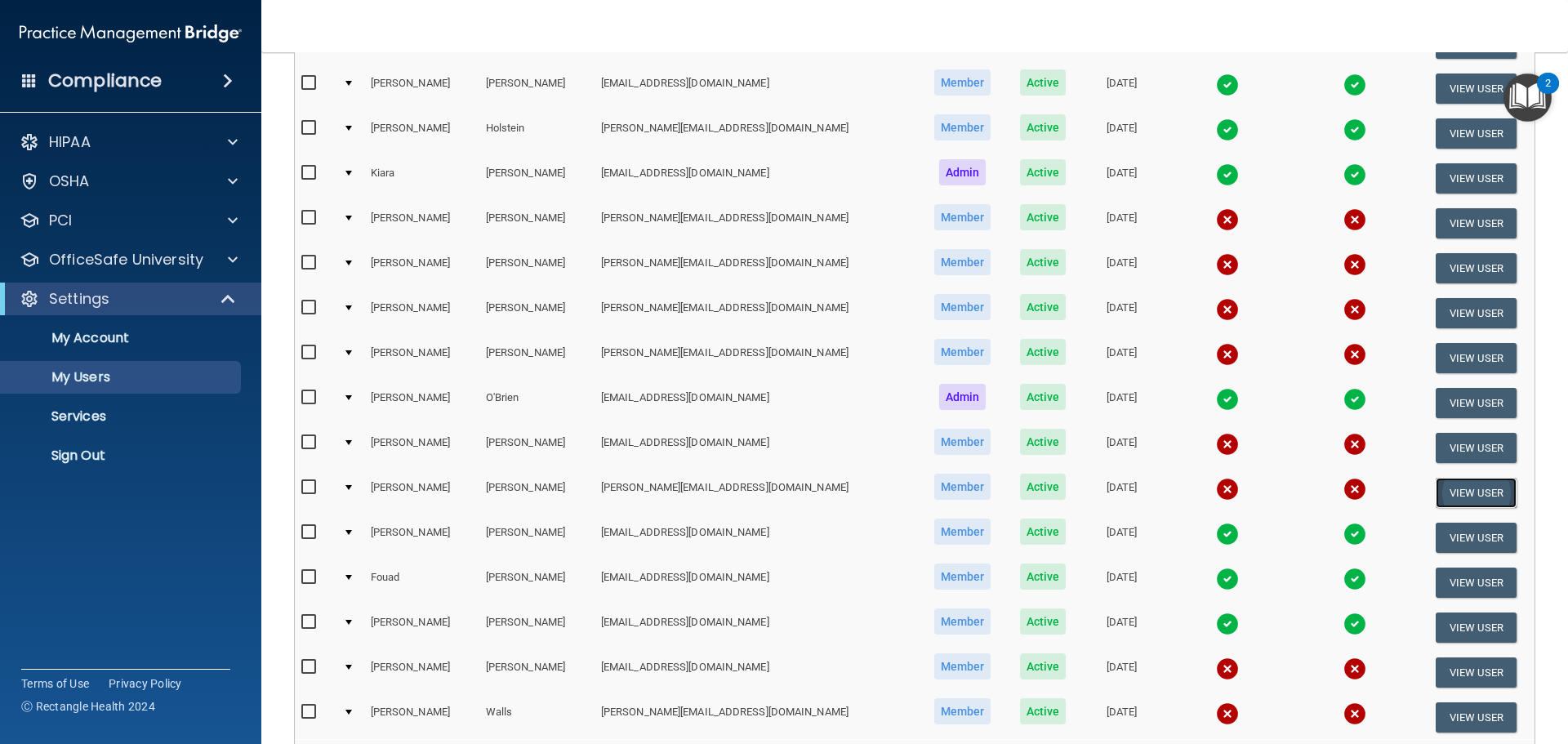
click at [1463, 492] on button "View User" at bounding box center [1475, 493] width 81 height 30
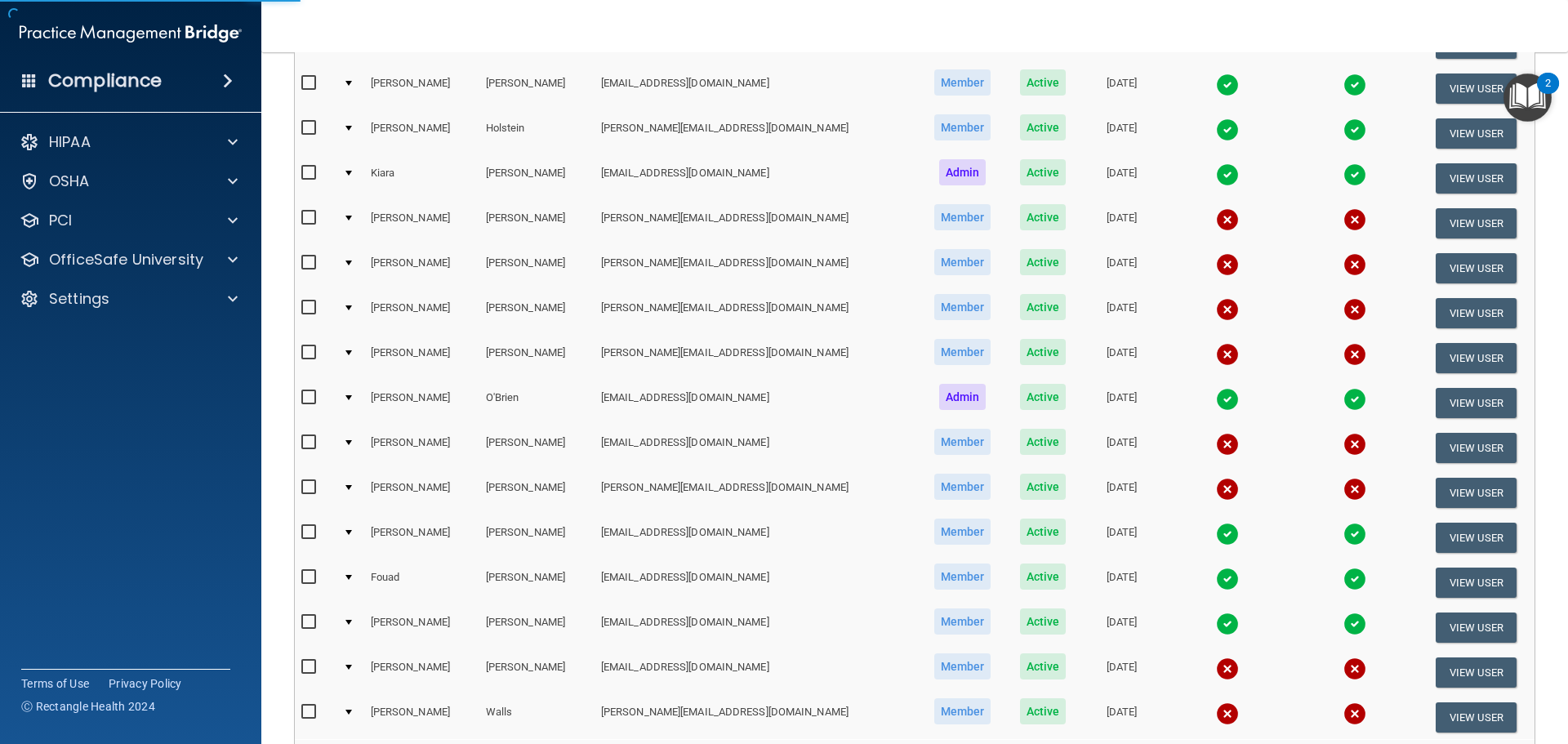
select select "practice_member"
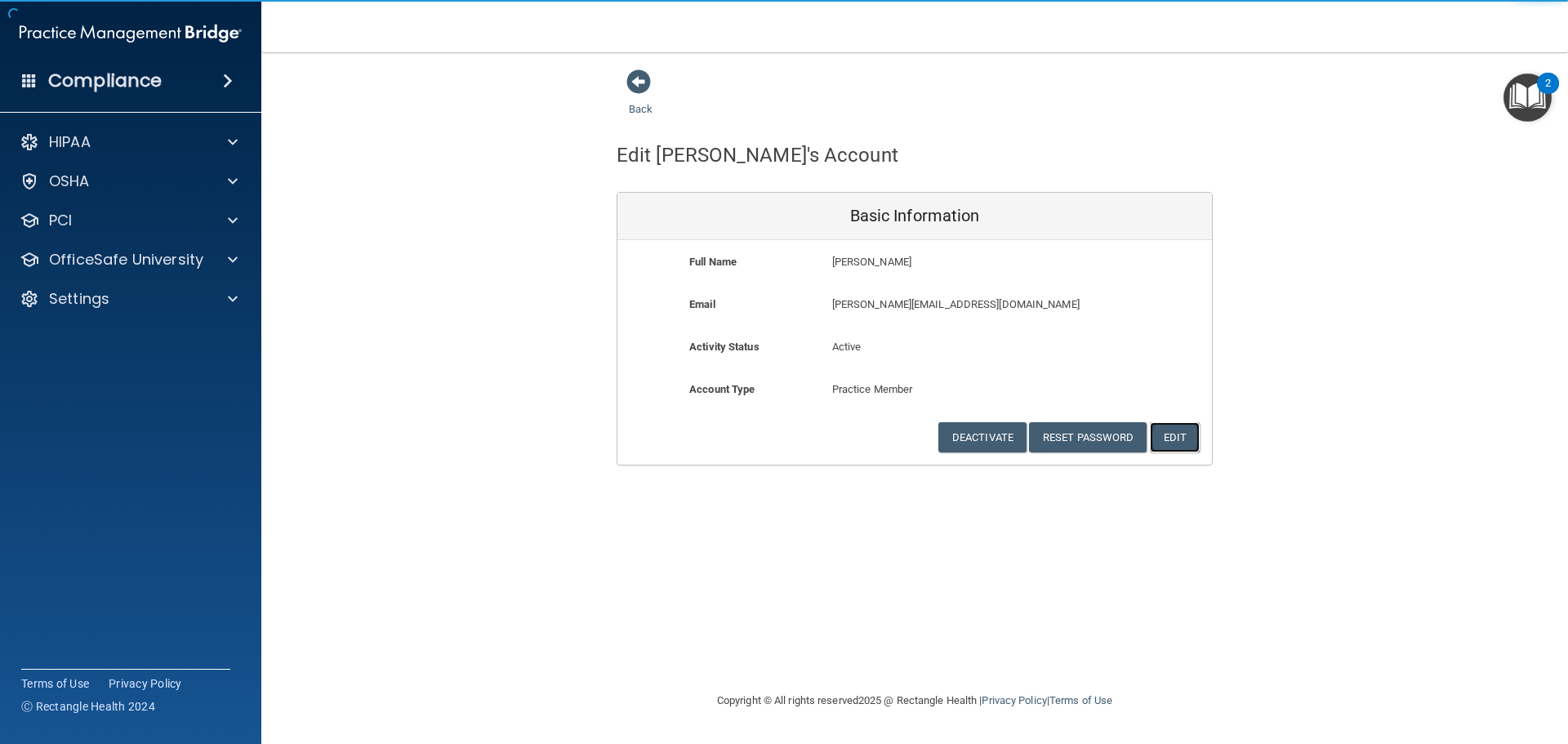
click at [1176, 437] on button "Edit" at bounding box center [1175, 437] width 50 height 30
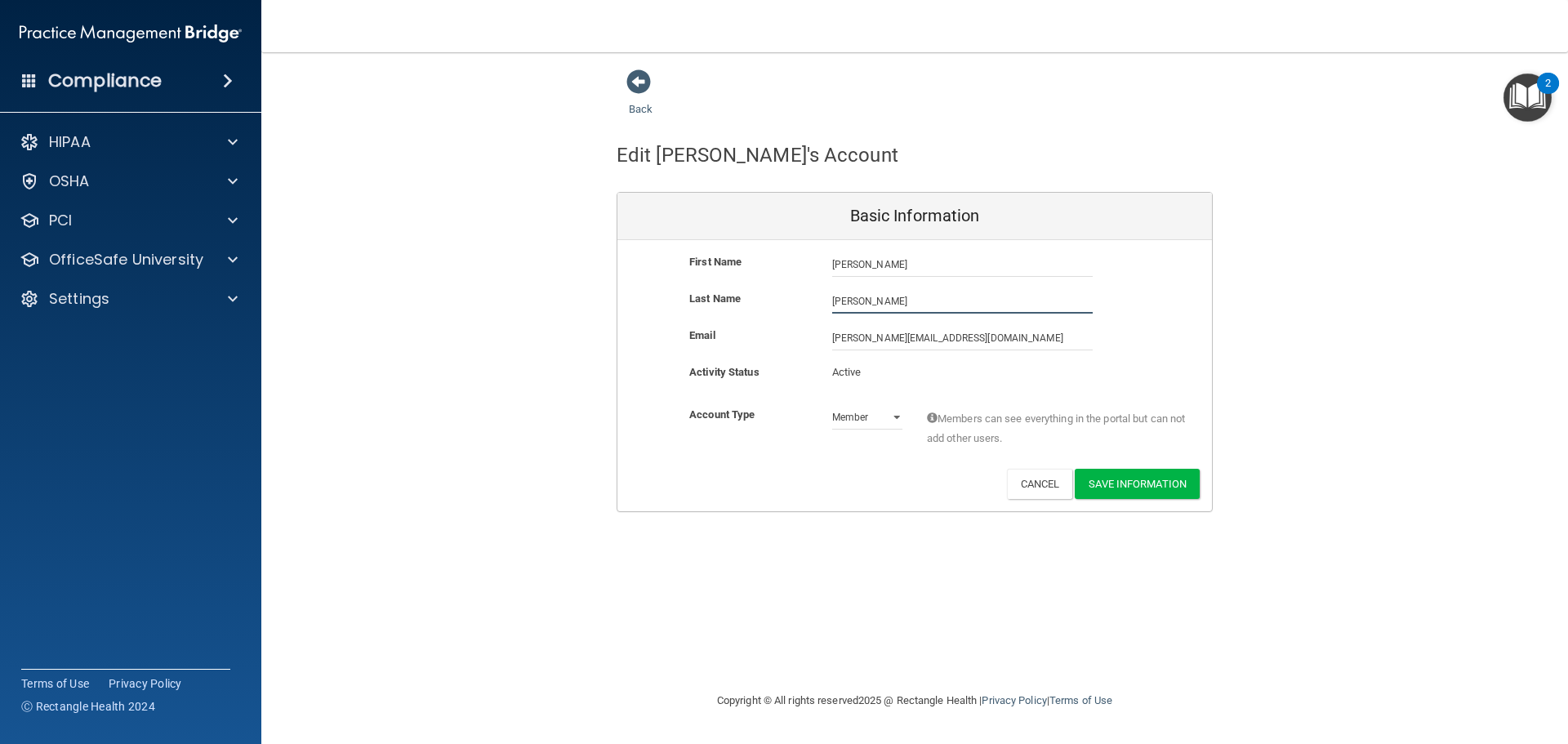
drag, startPoint x: 859, startPoint y: 308, endPoint x: 804, endPoint y: 300, distance: 55.6
click at [804, 300] on div "Last Name Rader" at bounding box center [914, 301] width 594 height 25
type input "Mazzeo"
click at [1141, 489] on button "Save Information" at bounding box center [1137, 483] width 125 height 30
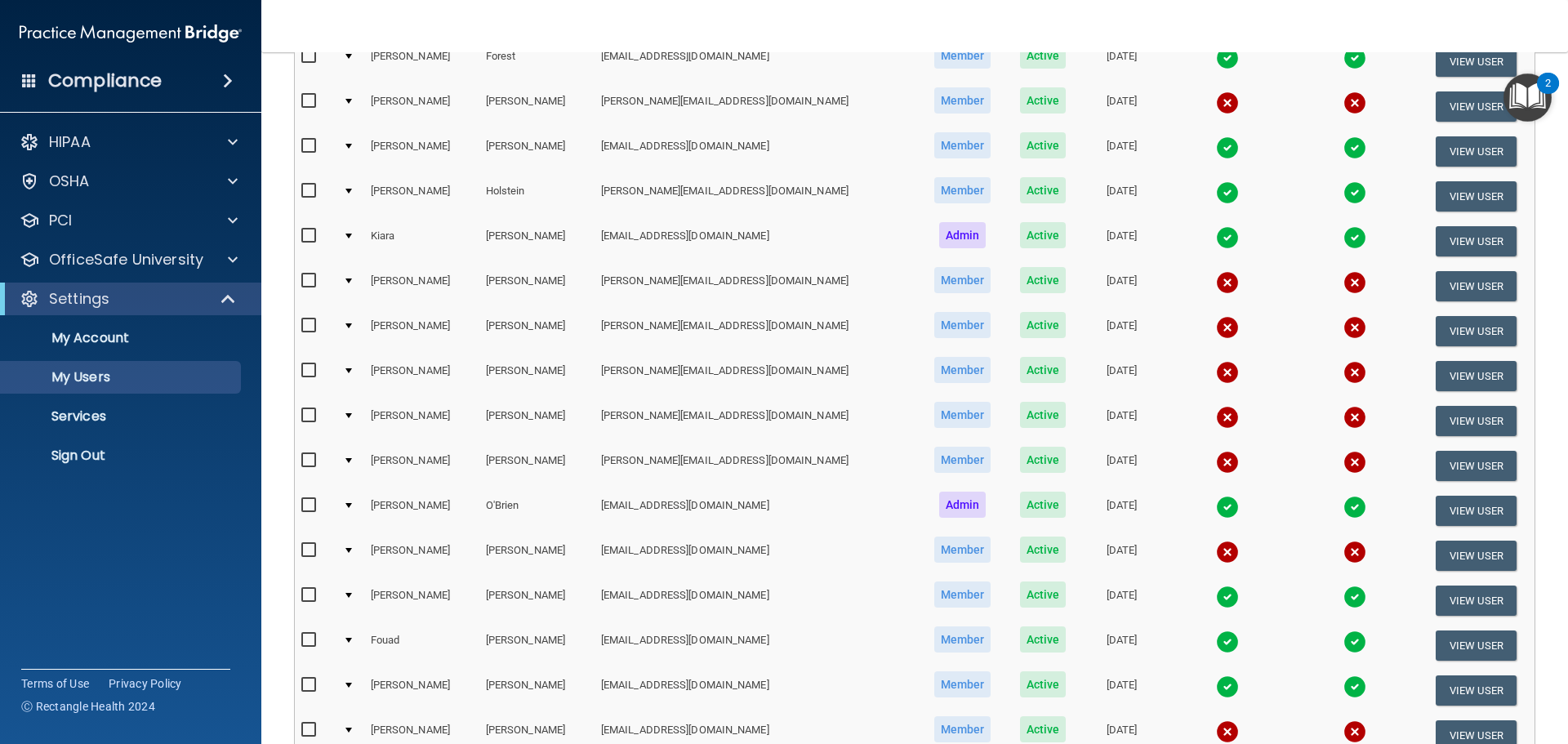
scroll to position [572, 0]
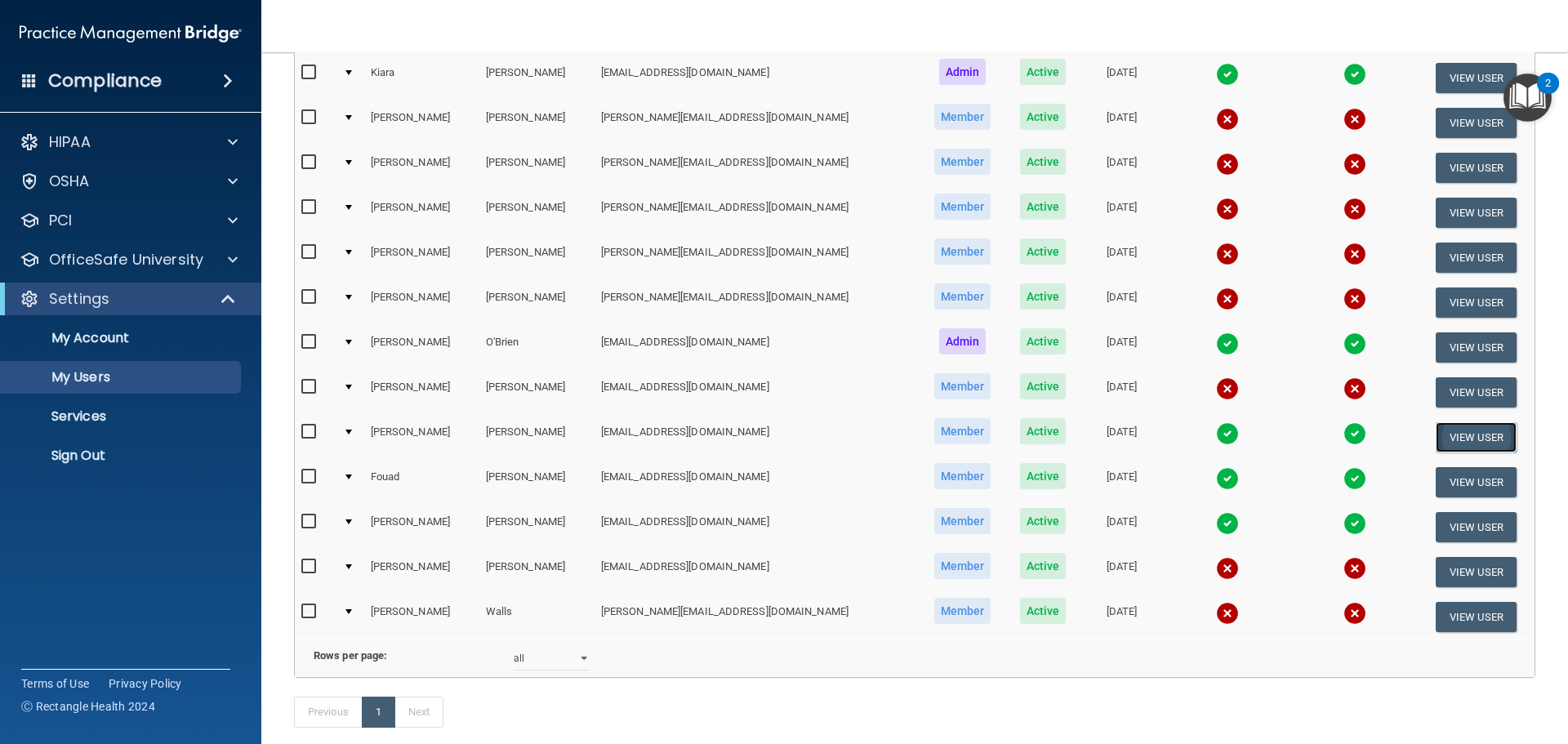
click at [1445, 443] on button "View User" at bounding box center [1475, 437] width 81 height 30
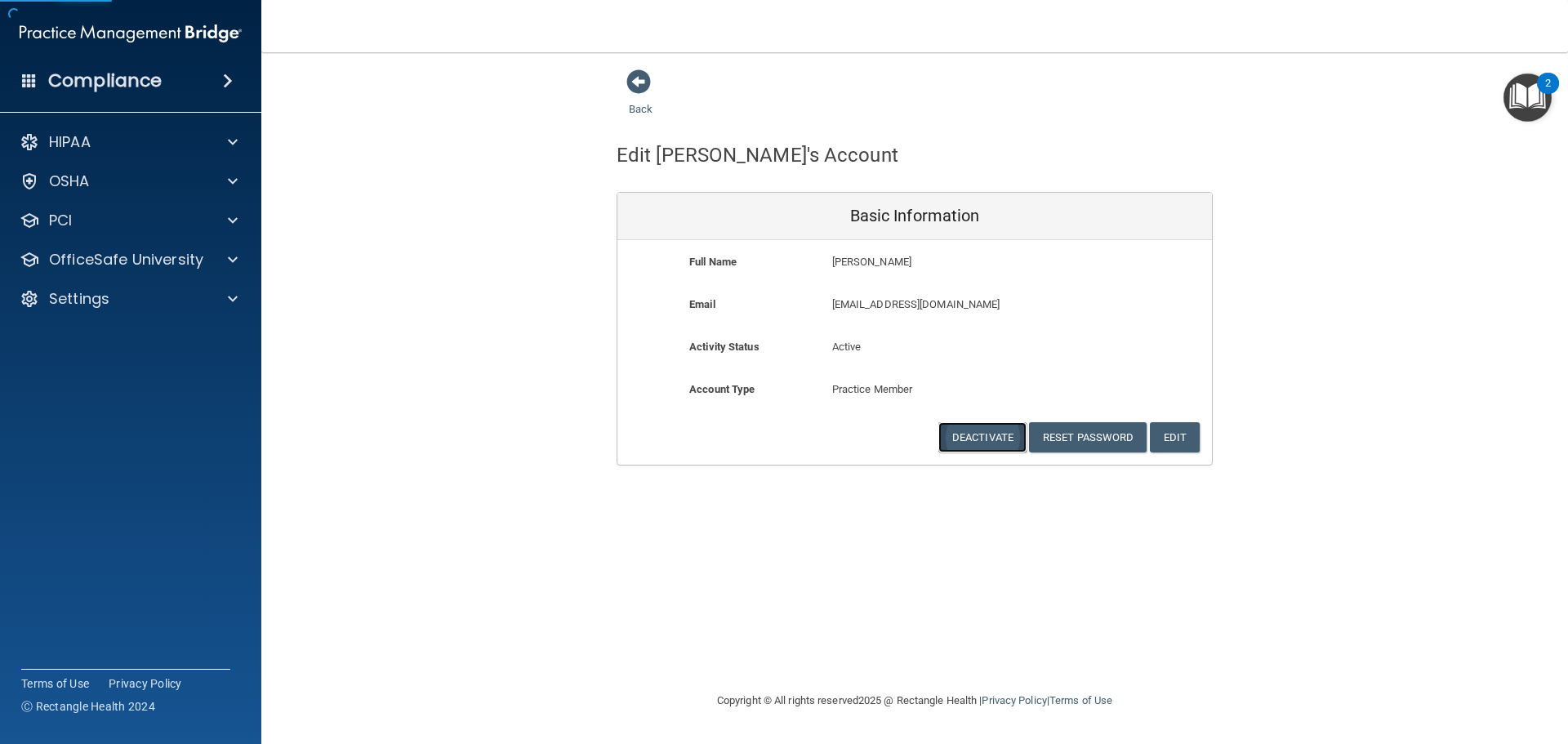
click at [985, 432] on button "Deactivate" at bounding box center [982, 437] width 88 height 30
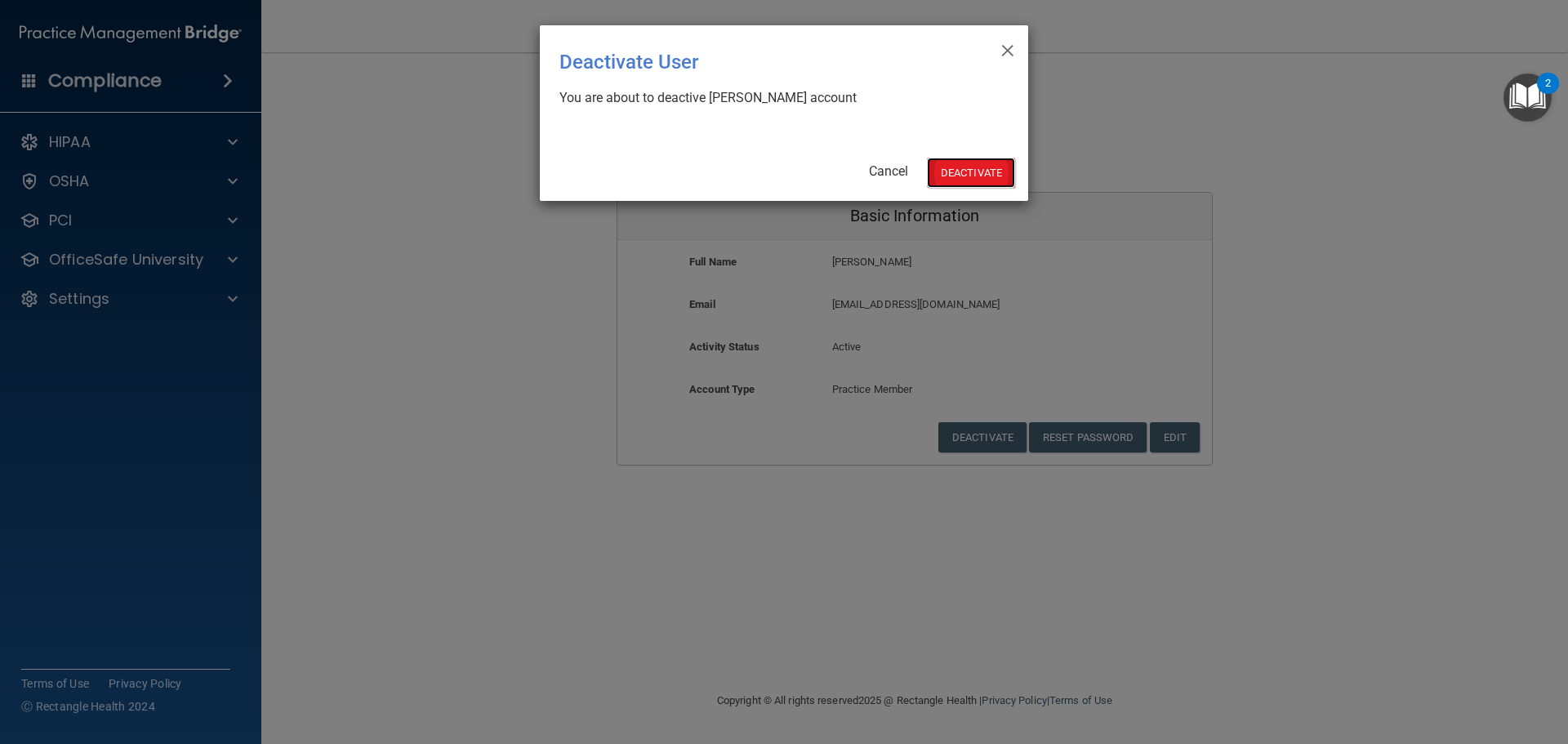
click at [978, 173] on button "Deactivate" at bounding box center [971, 172] width 88 height 30
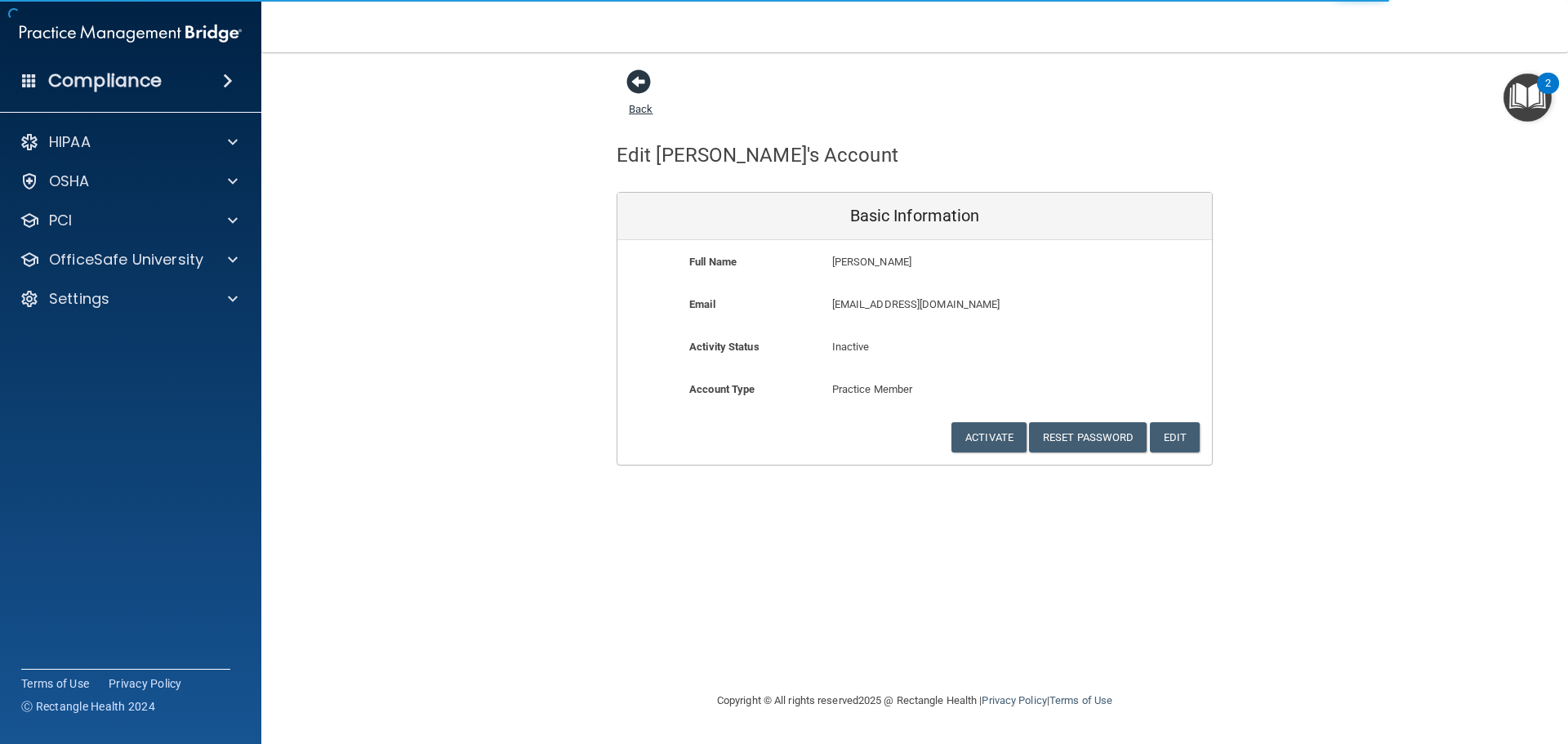
click at [639, 76] on span at bounding box center [638, 82] width 25 height 25
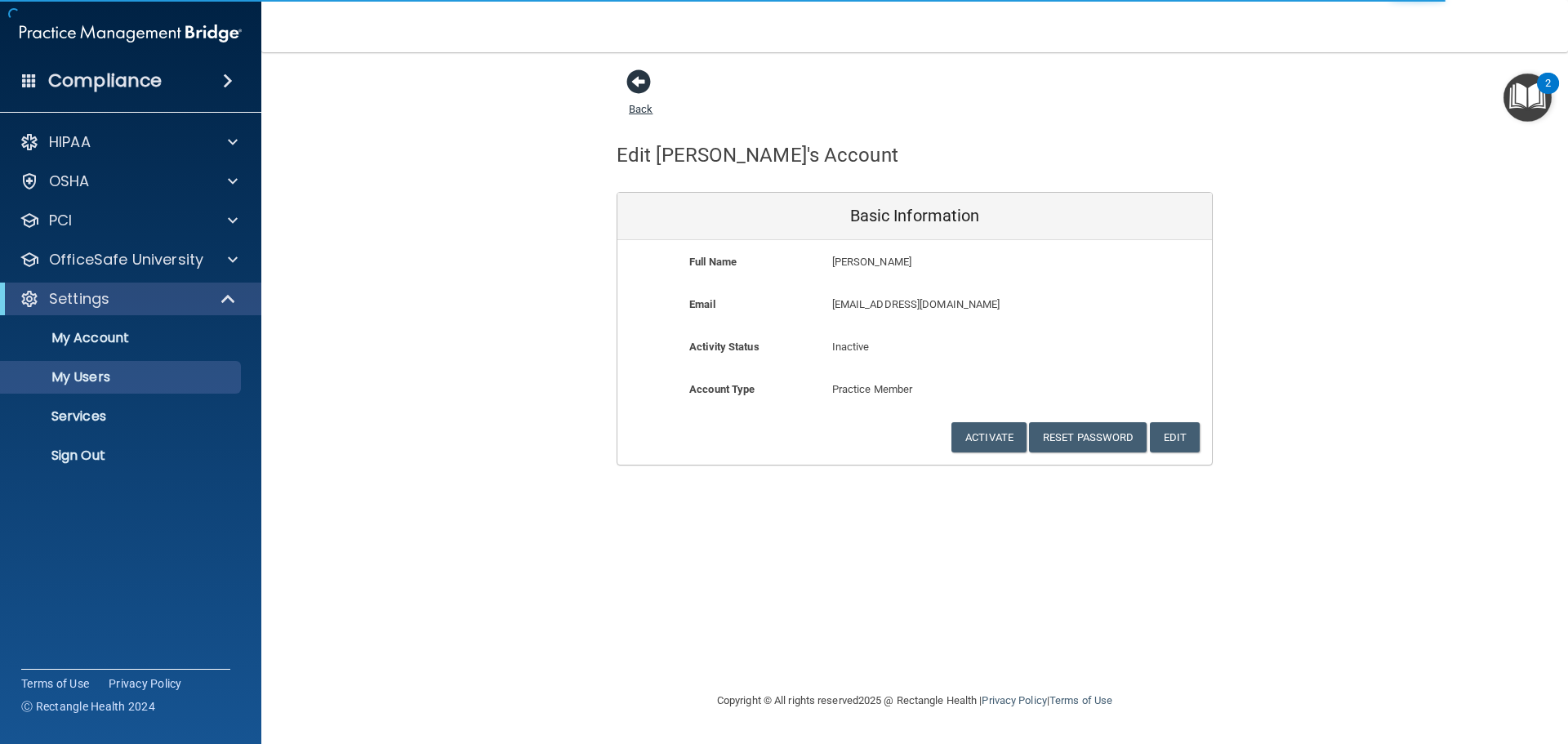
select select "20"
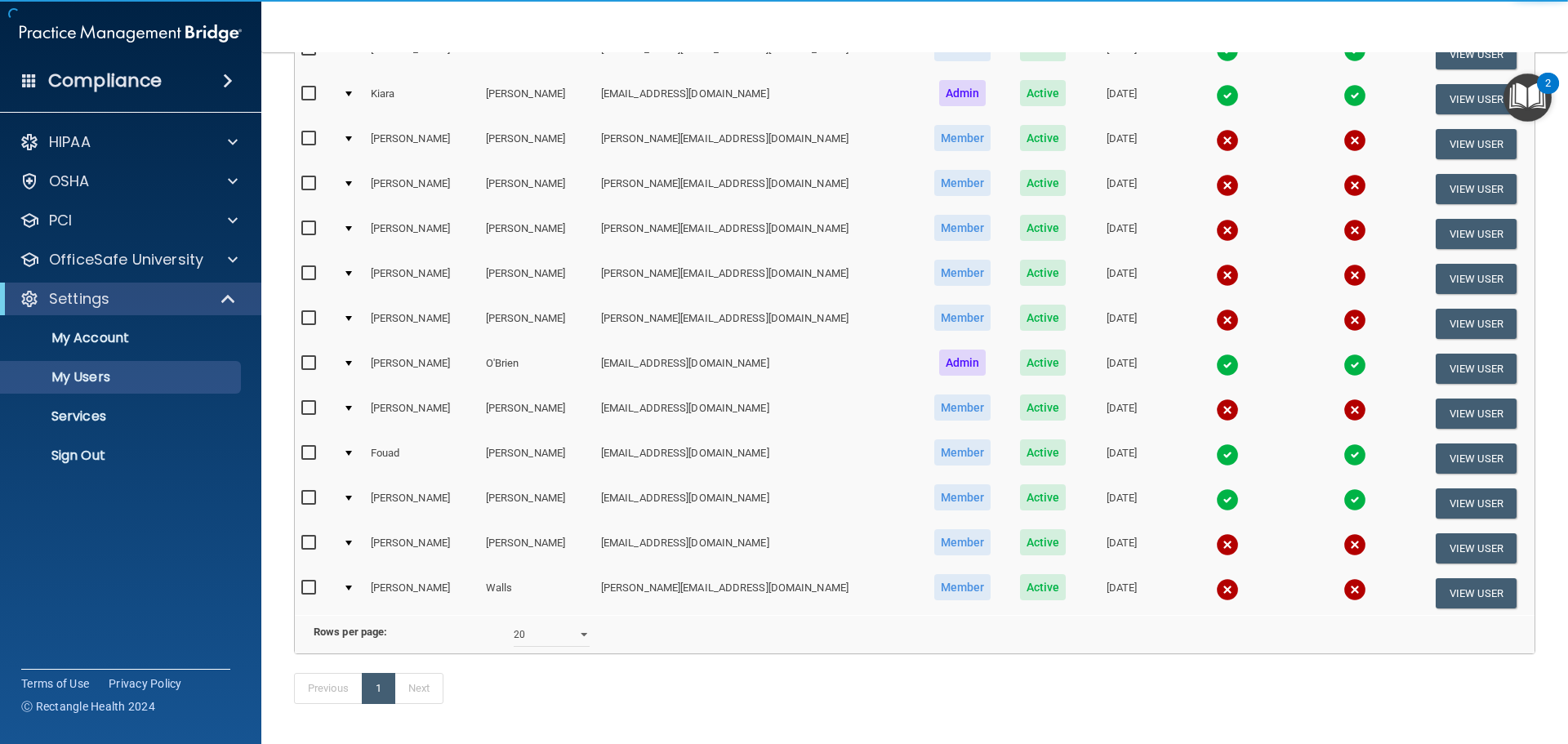
scroll to position [626, 0]
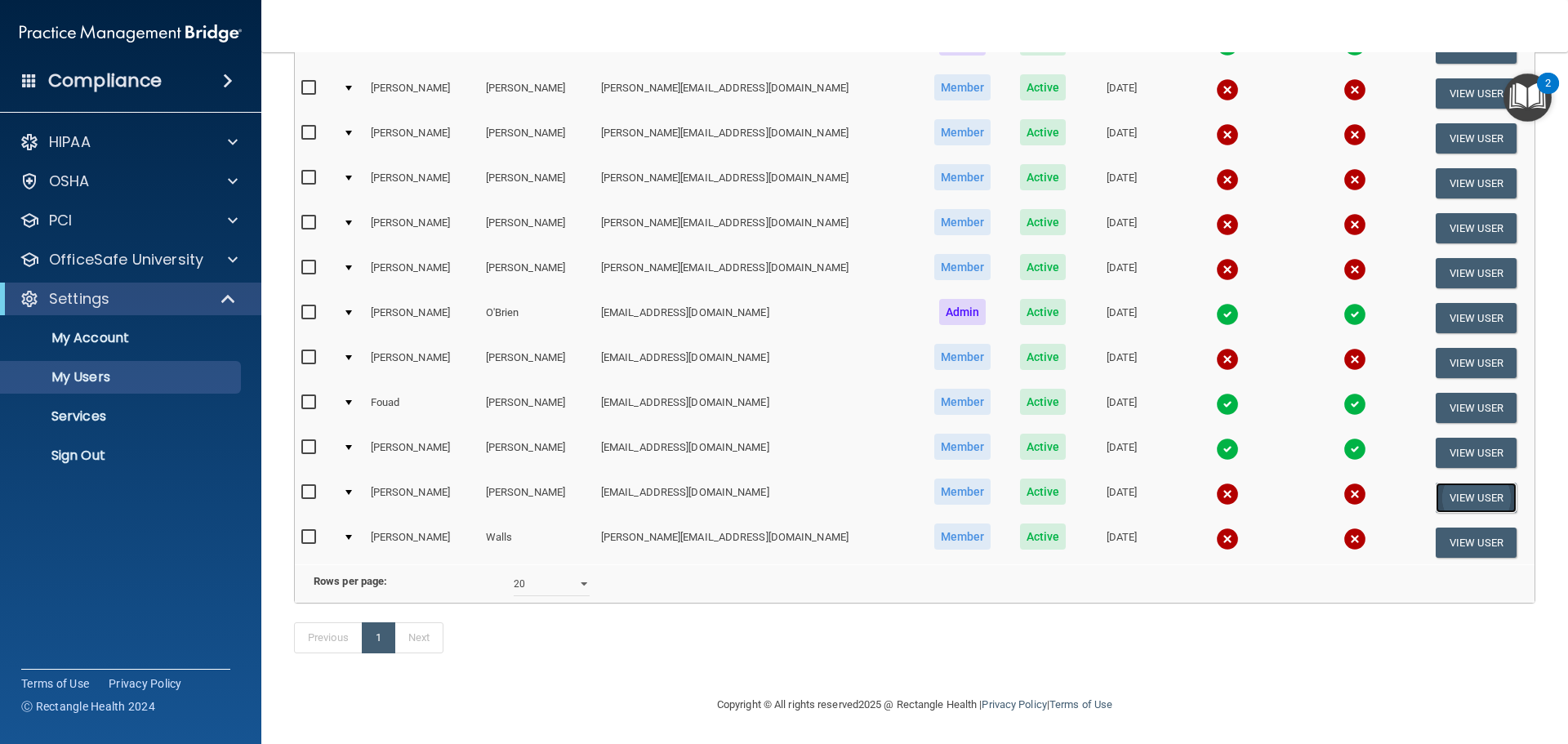
click at [1448, 483] on button "View User" at bounding box center [1475, 497] width 81 height 30
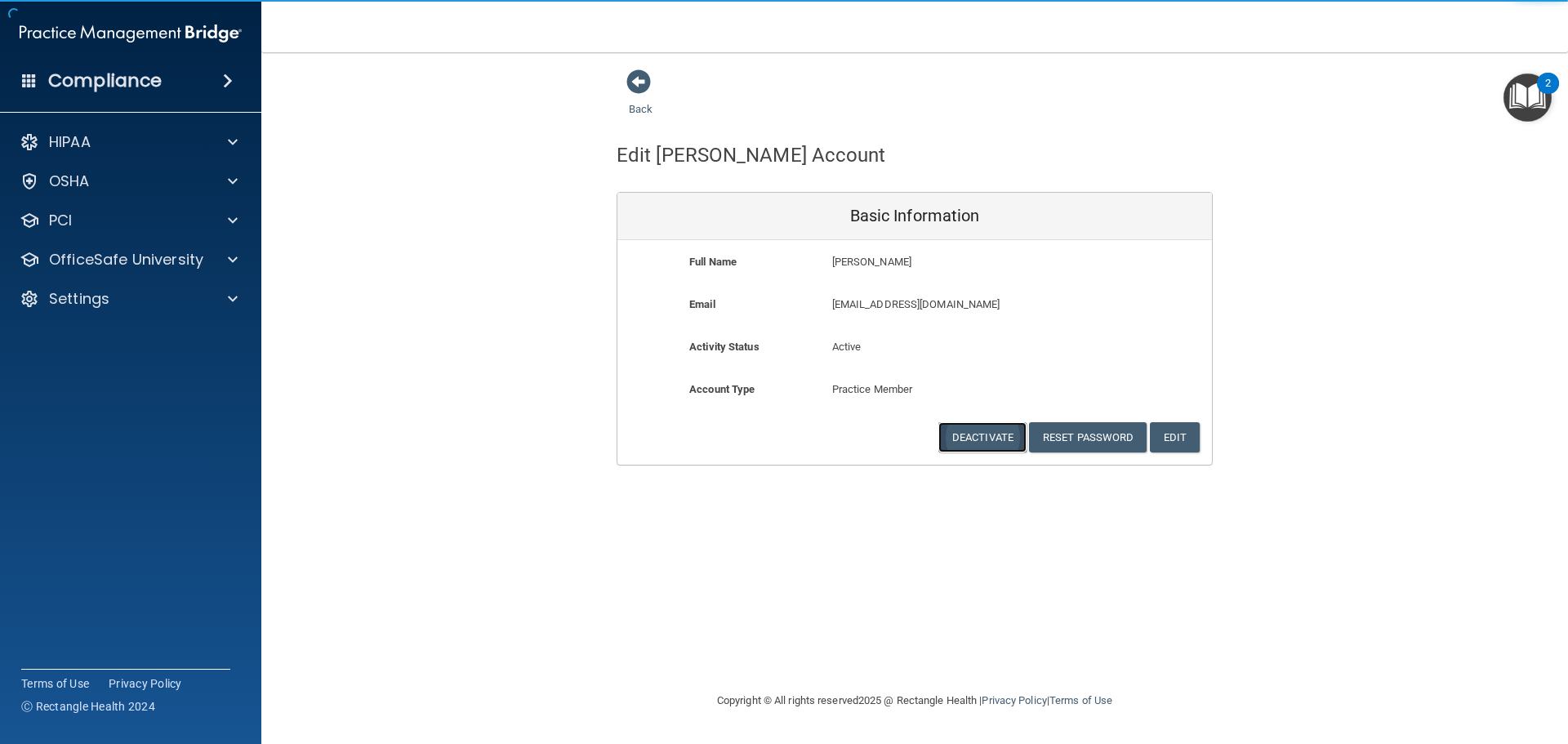
click at [973, 439] on button "Deactivate" at bounding box center [982, 437] width 88 height 30
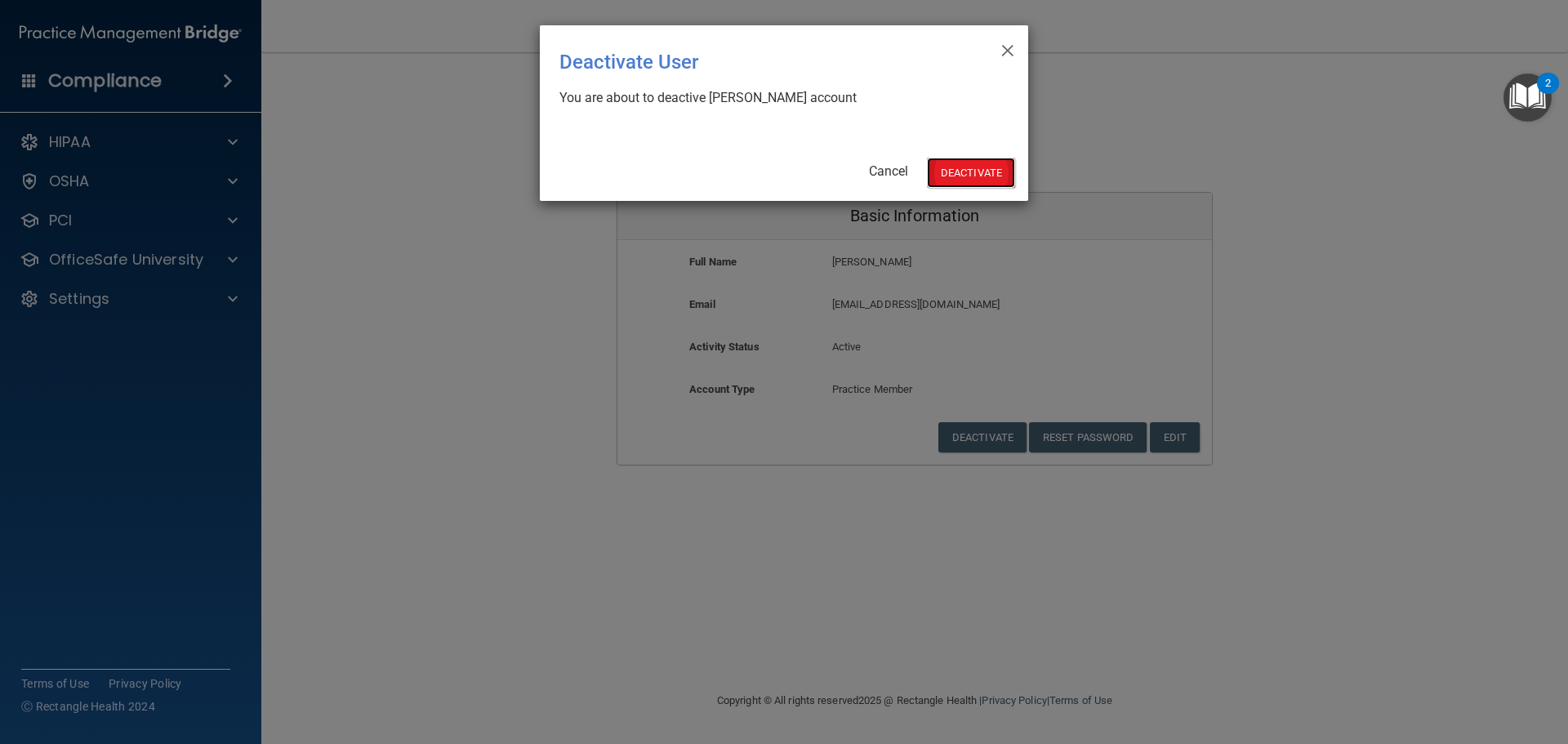
click at [988, 175] on button "Deactivate" at bounding box center [971, 172] width 88 height 30
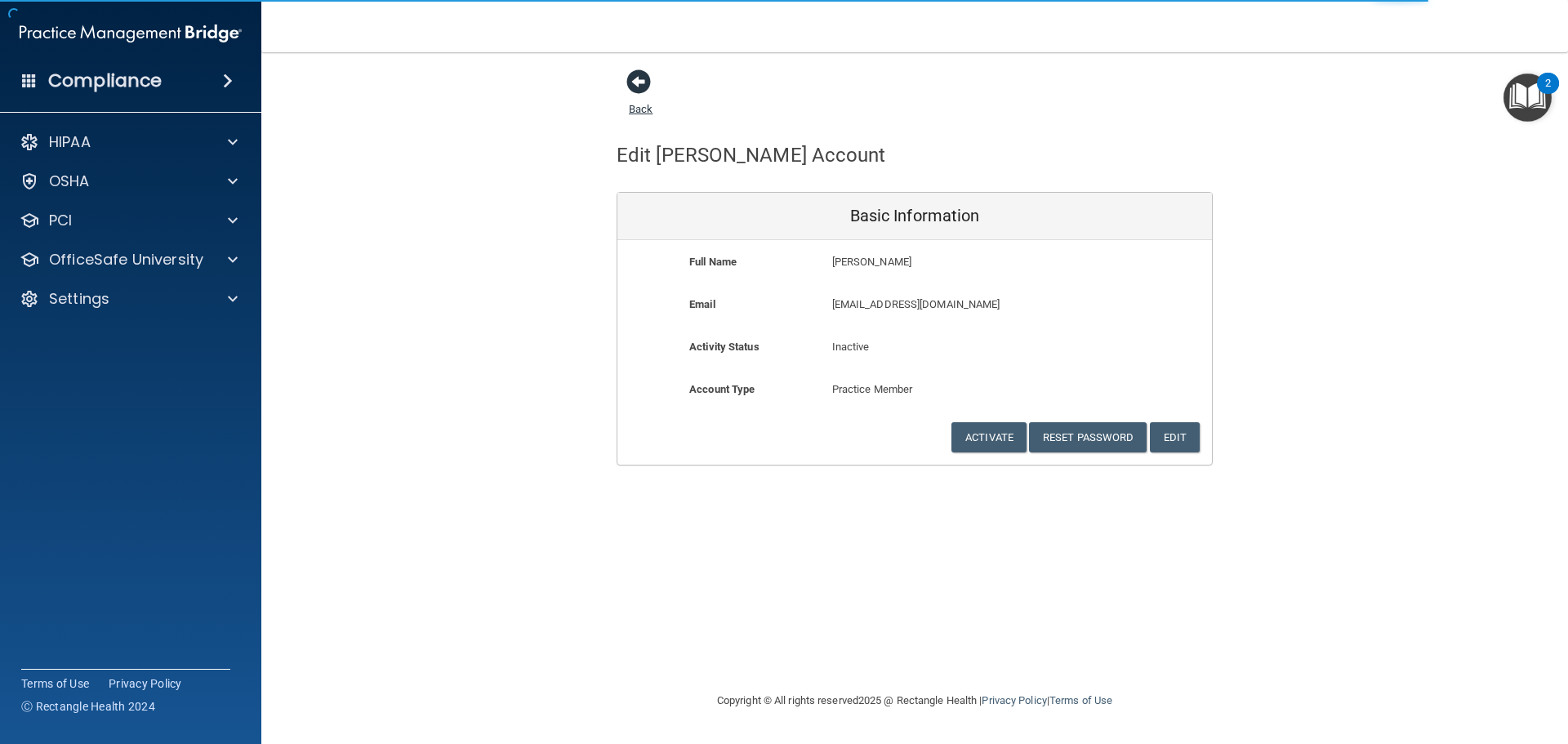
click at [644, 91] on span at bounding box center [638, 82] width 25 height 25
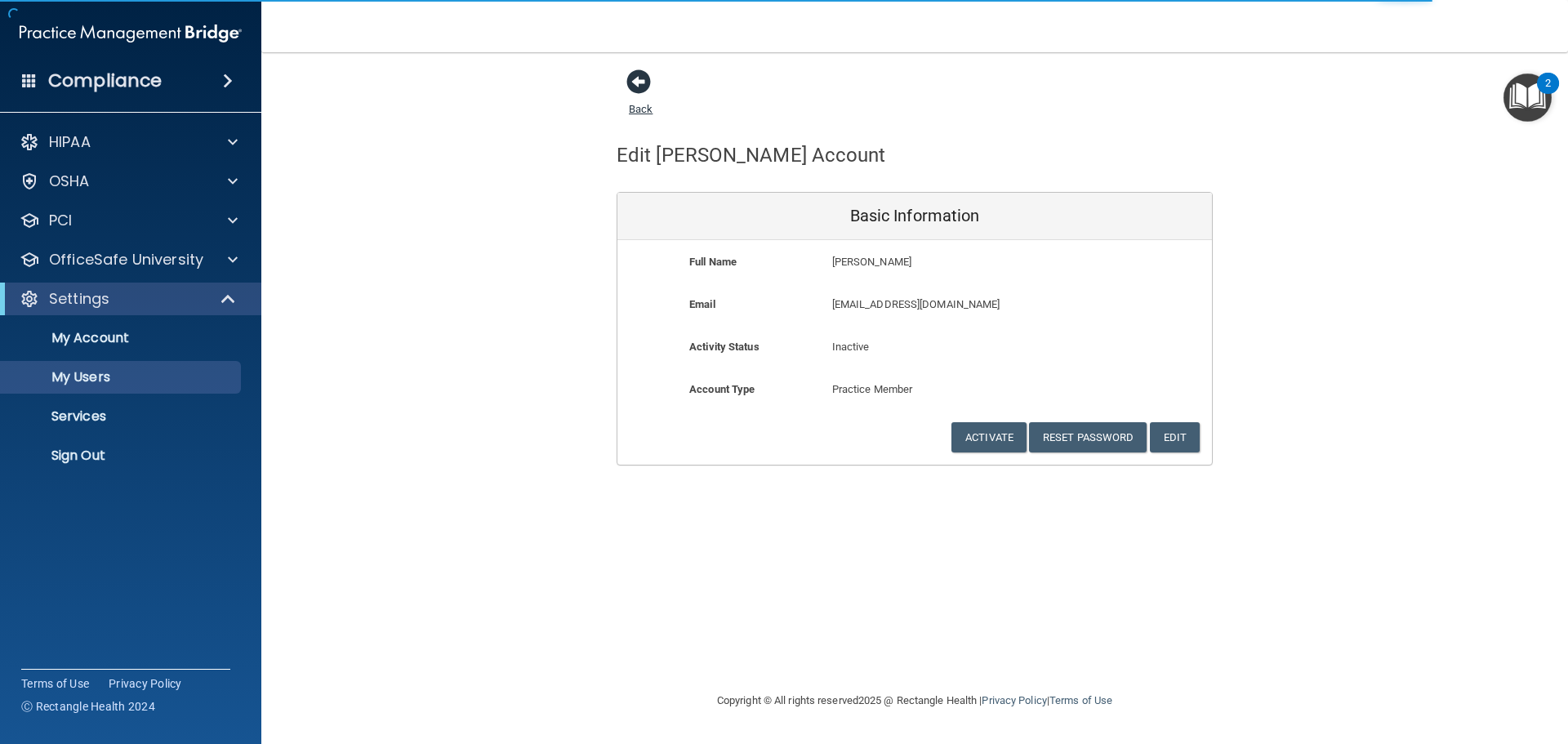
select select "20"
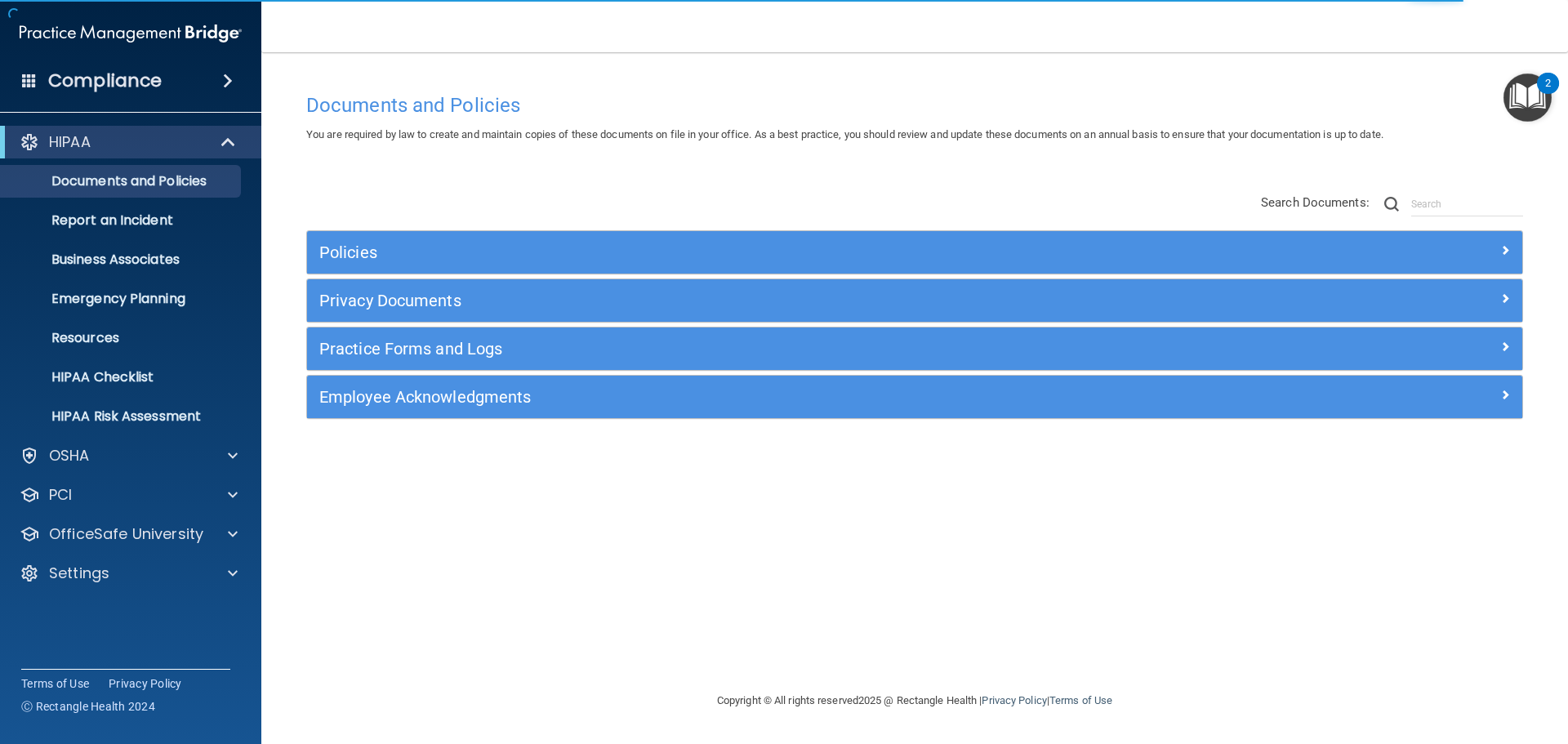
click at [160, 81] on div "Compliance" at bounding box center [130, 81] width 261 height 36
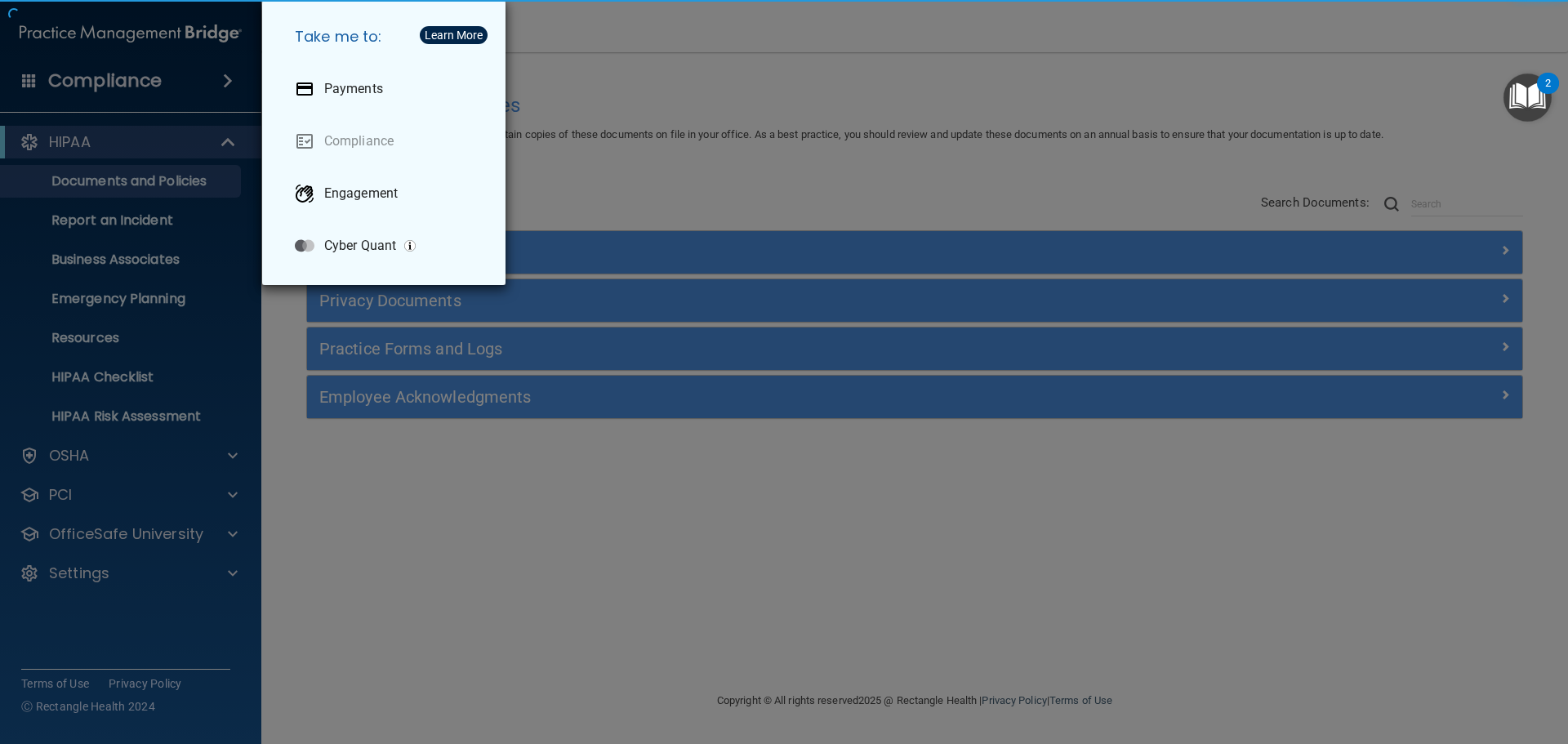
click at [133, 578] on div "Take me to: Payments Compliance Engagement Cyber Quant" at bounding box center [784, 372] width 1568 height 744
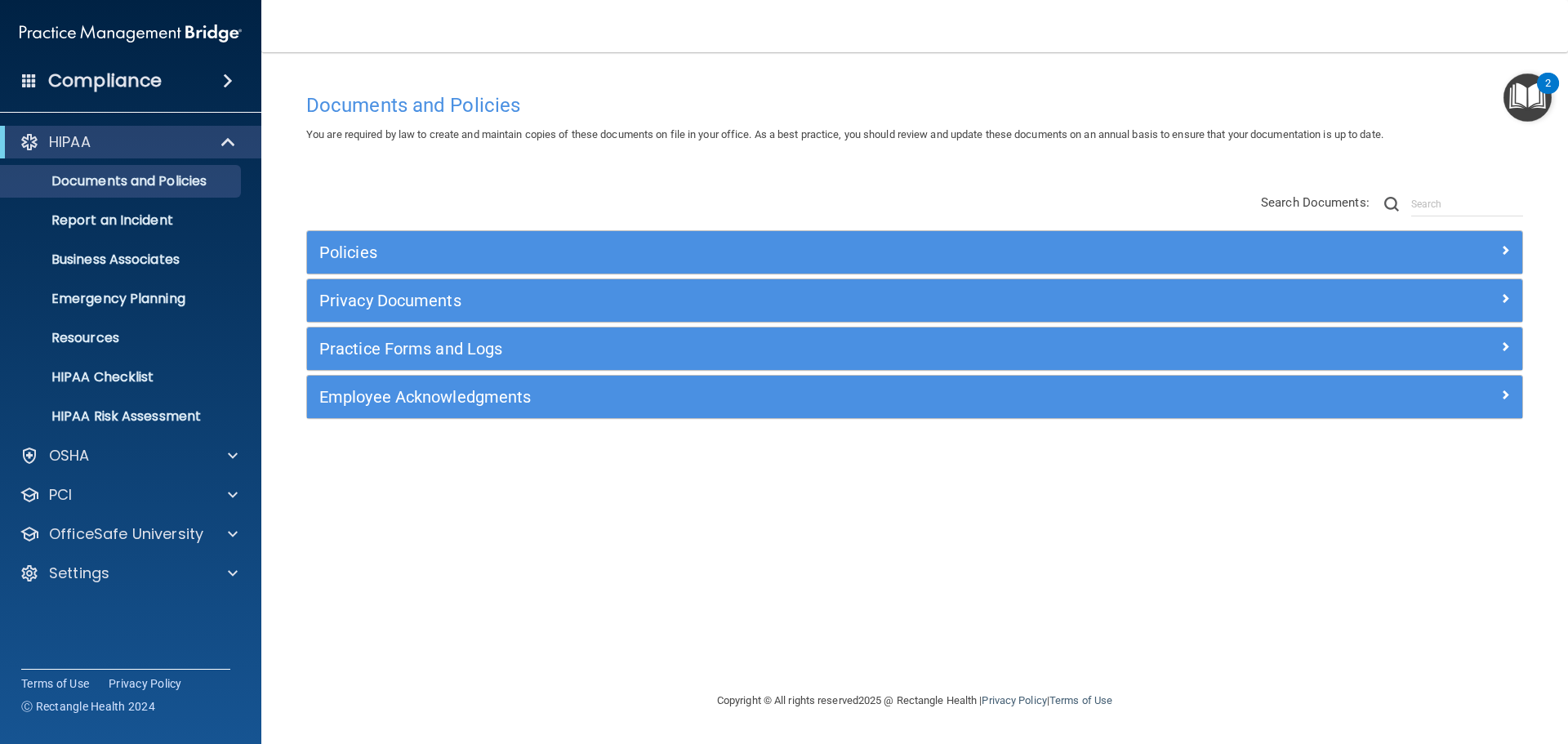
click at [189, 56] on div "Compliance" at bounding box center [130, 50] width 228 height 99
click at [189, 72] on div "Compliance" at bounding box center [130, 81] width 261 height 36
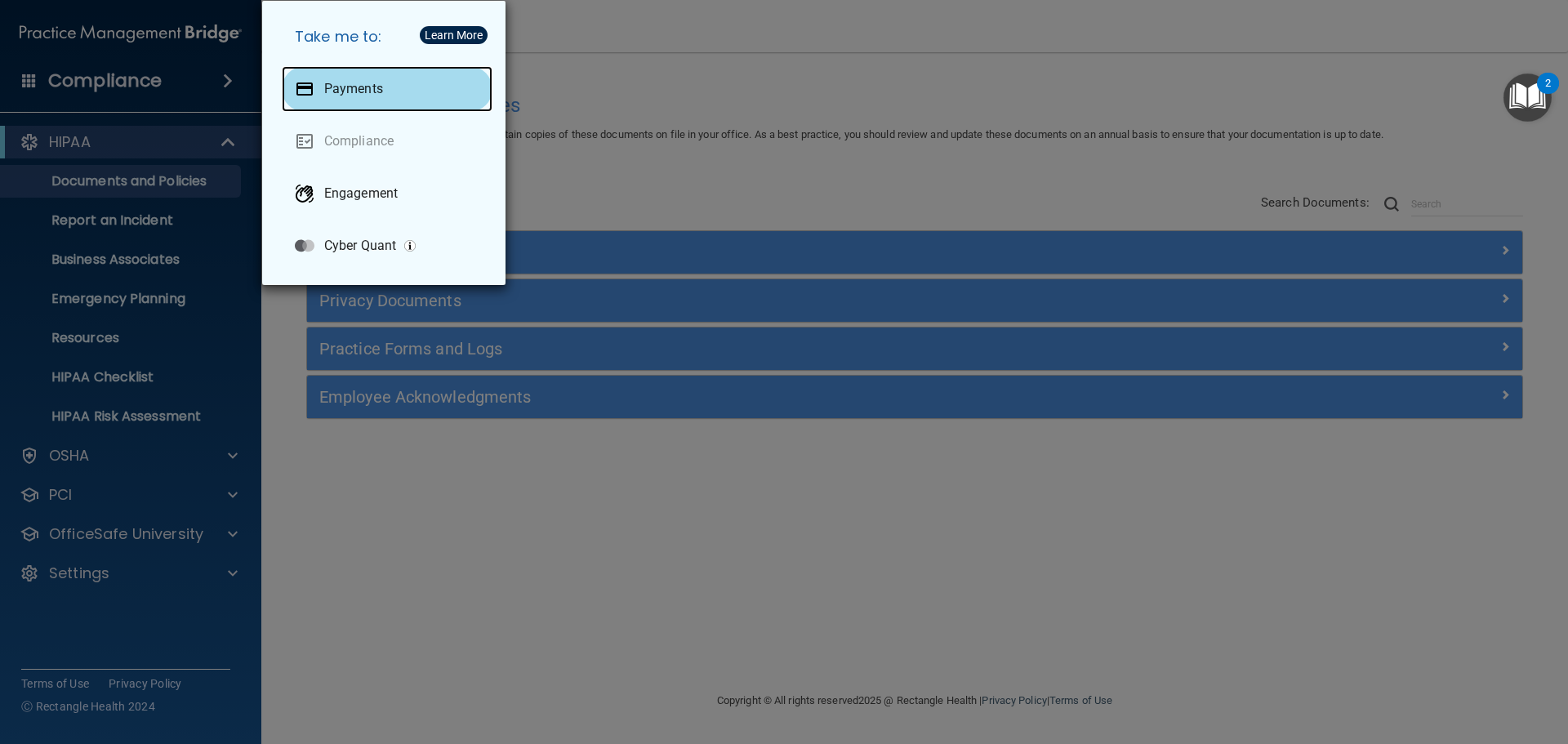
click at [377, 88] on p "Payments" at bounding box center [354, 89] width 59 height 17
click at [101, 662] on div "Take me to: Payments Compliance Engagement Cyber Quant" at bounding box center [784, 372] width 1568 height 744
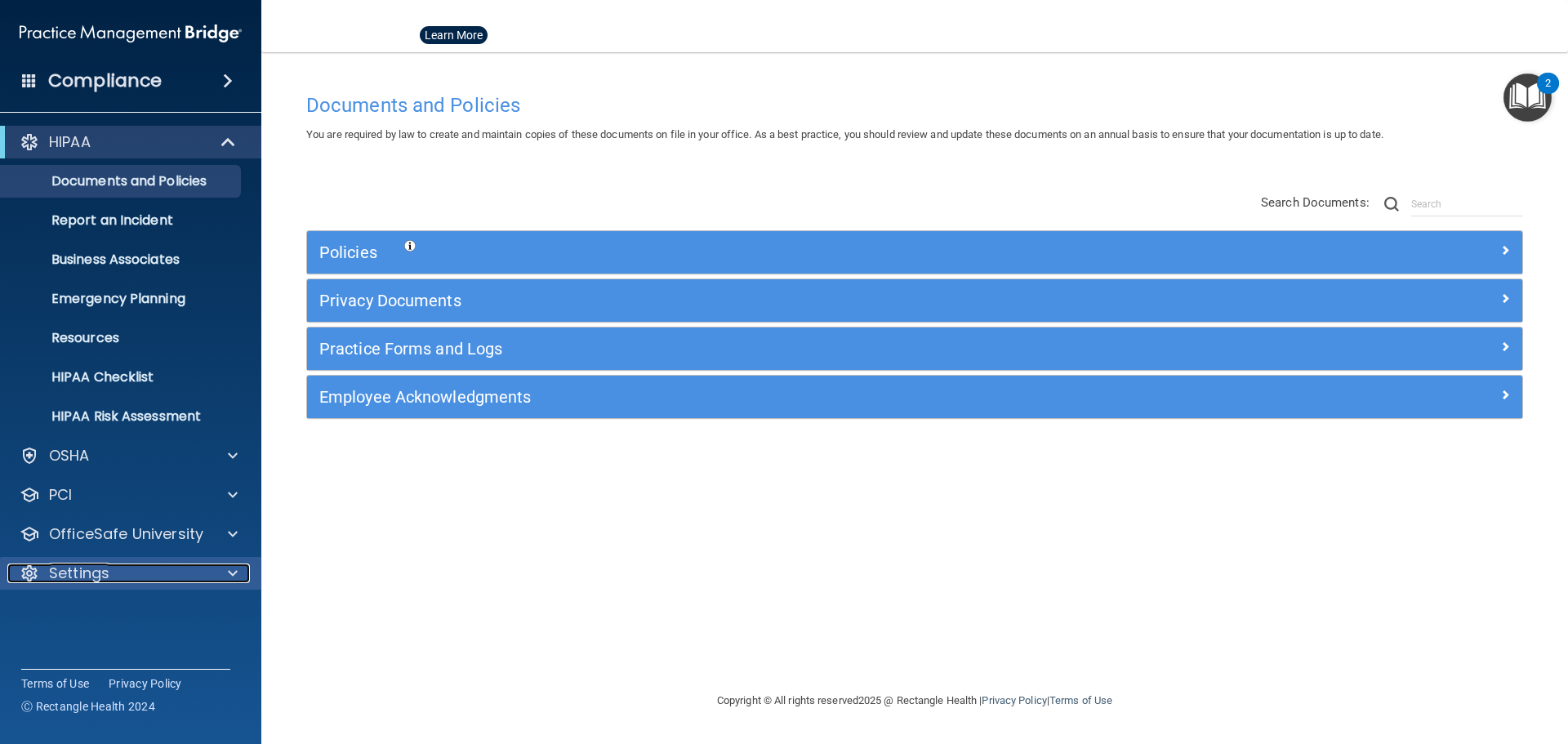
click at [106, 575] on p "Settings" at bounding box center [79, 572] width 61 height 19
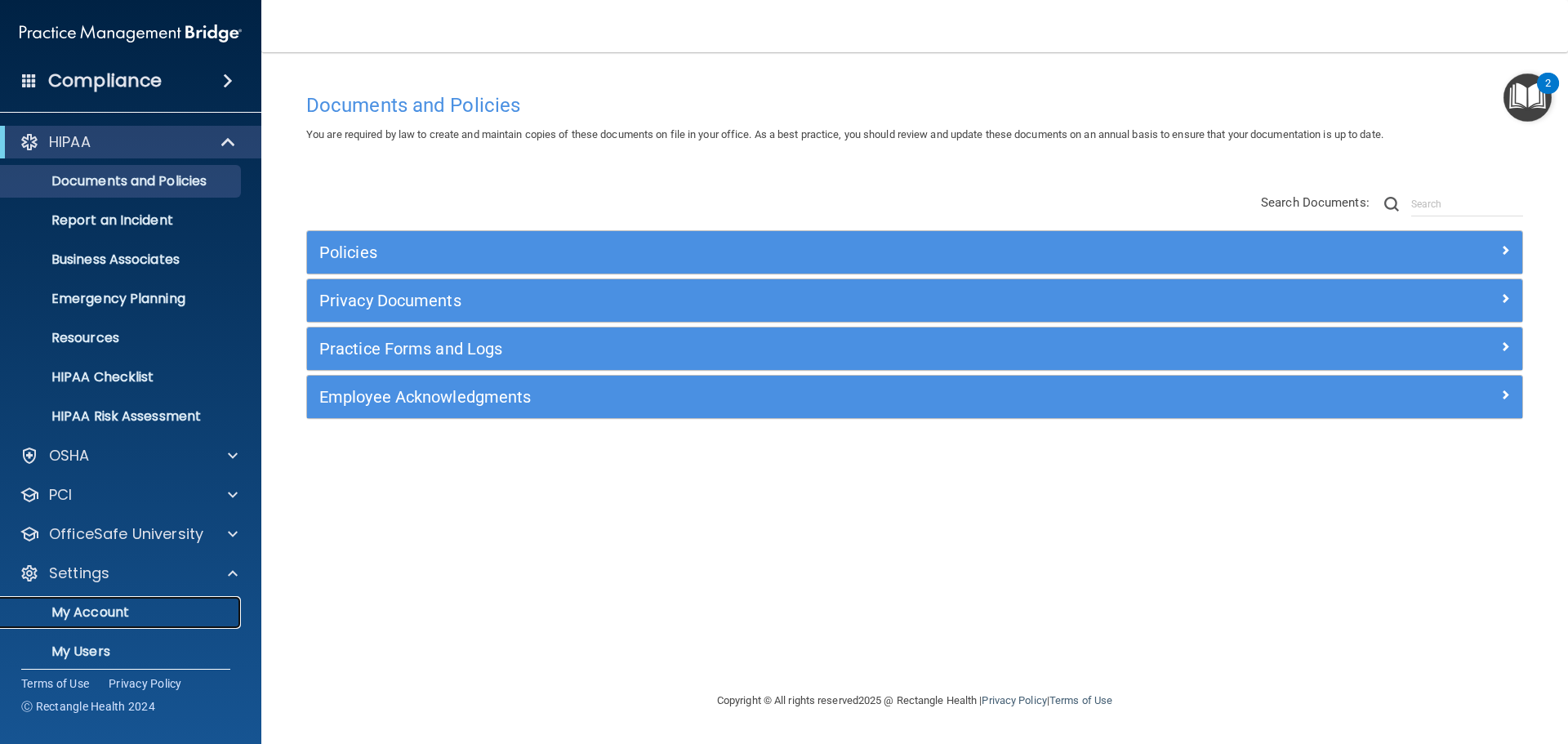
click at [92, 608] on p "My Account" at bounding box center [122, 613] width 223 height 17
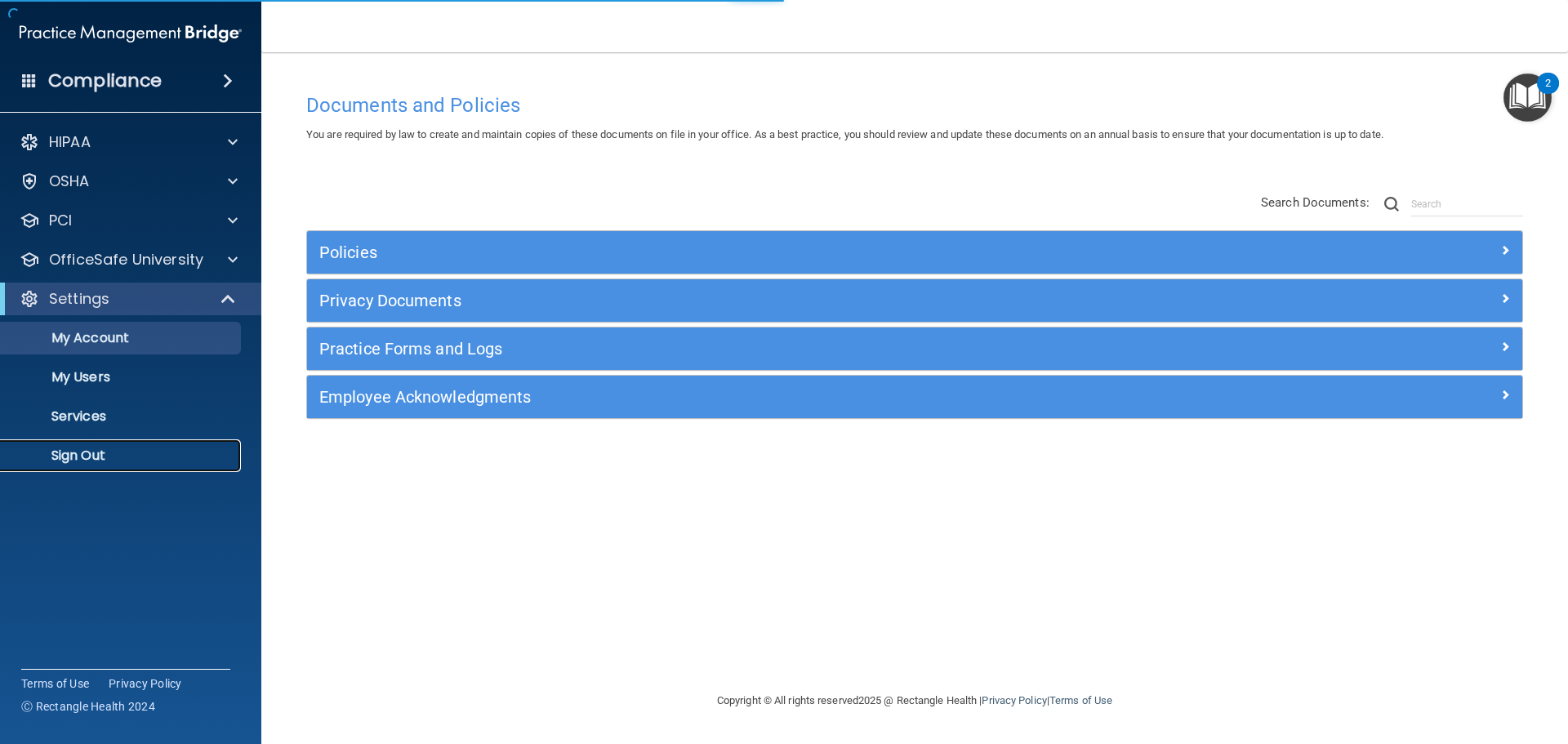
click at [107, 441] on link "Sign Out" at bounding box center [112, 456] width 257 height 33
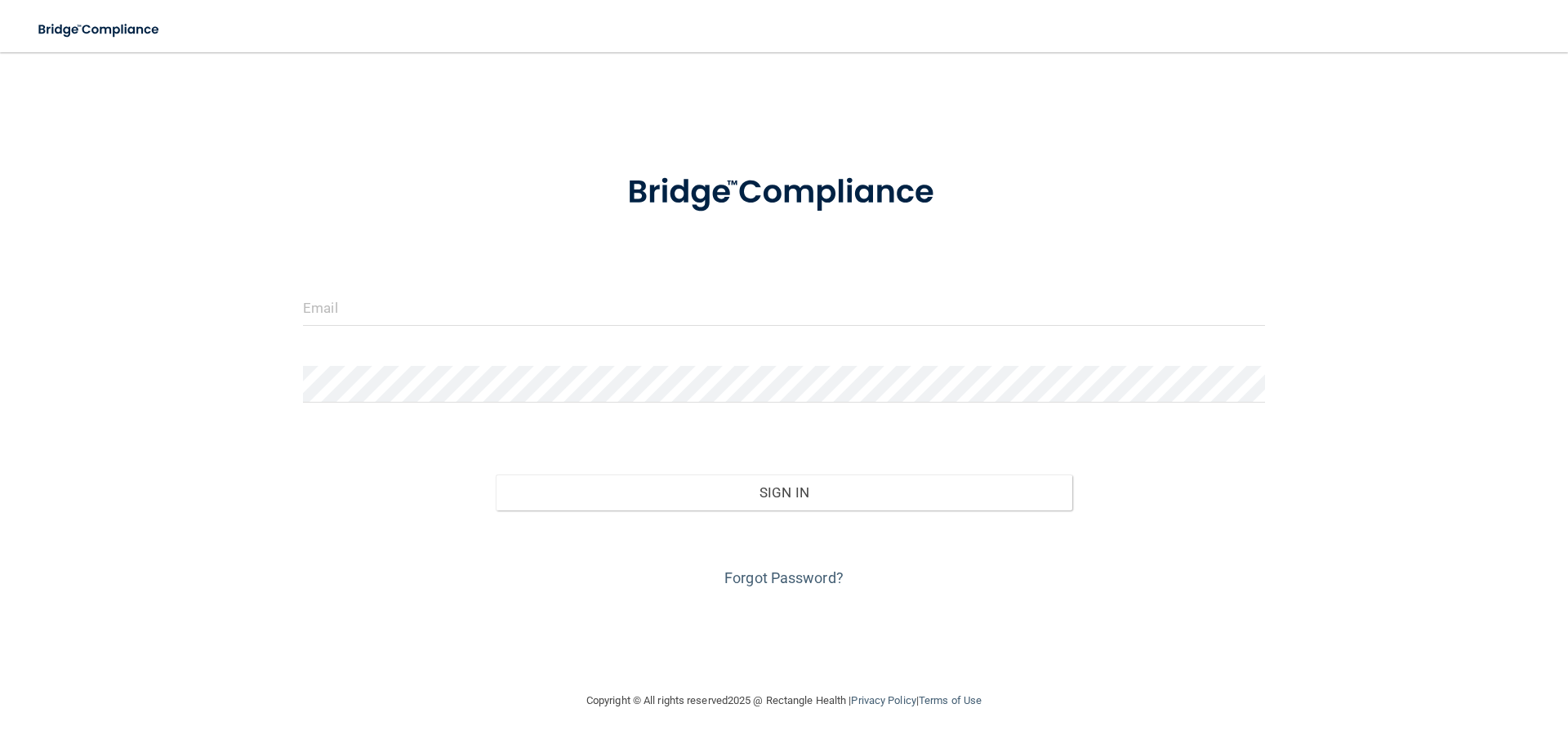
click at [856, 146] on div "Invalid email/password. You don't have permission to access that page. Sign In …" at bounding box center [784, 372] width 1502 height 606
